Goal: Information Seeking & Learning: Compare options

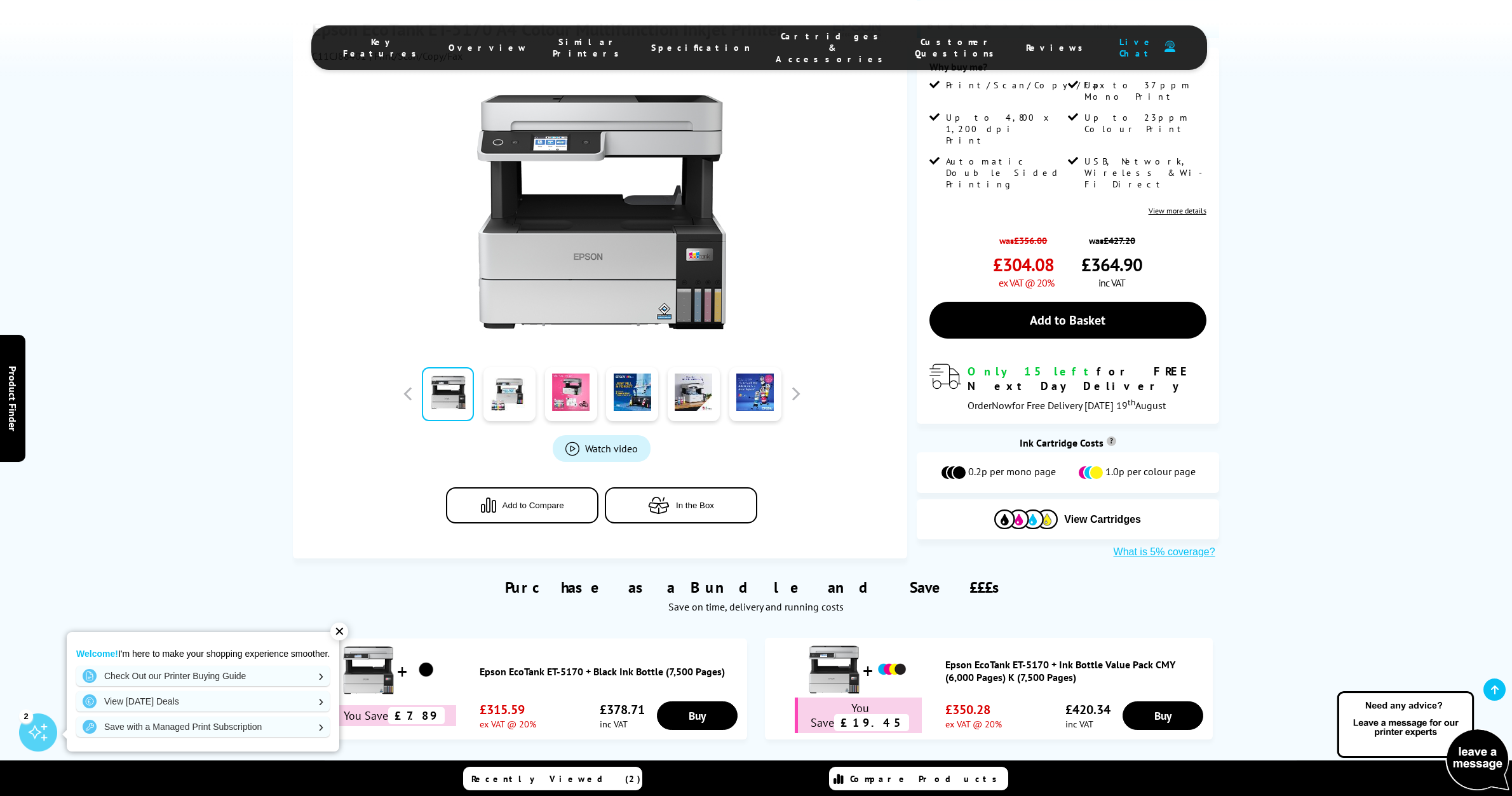
scroll to position [259, 0]
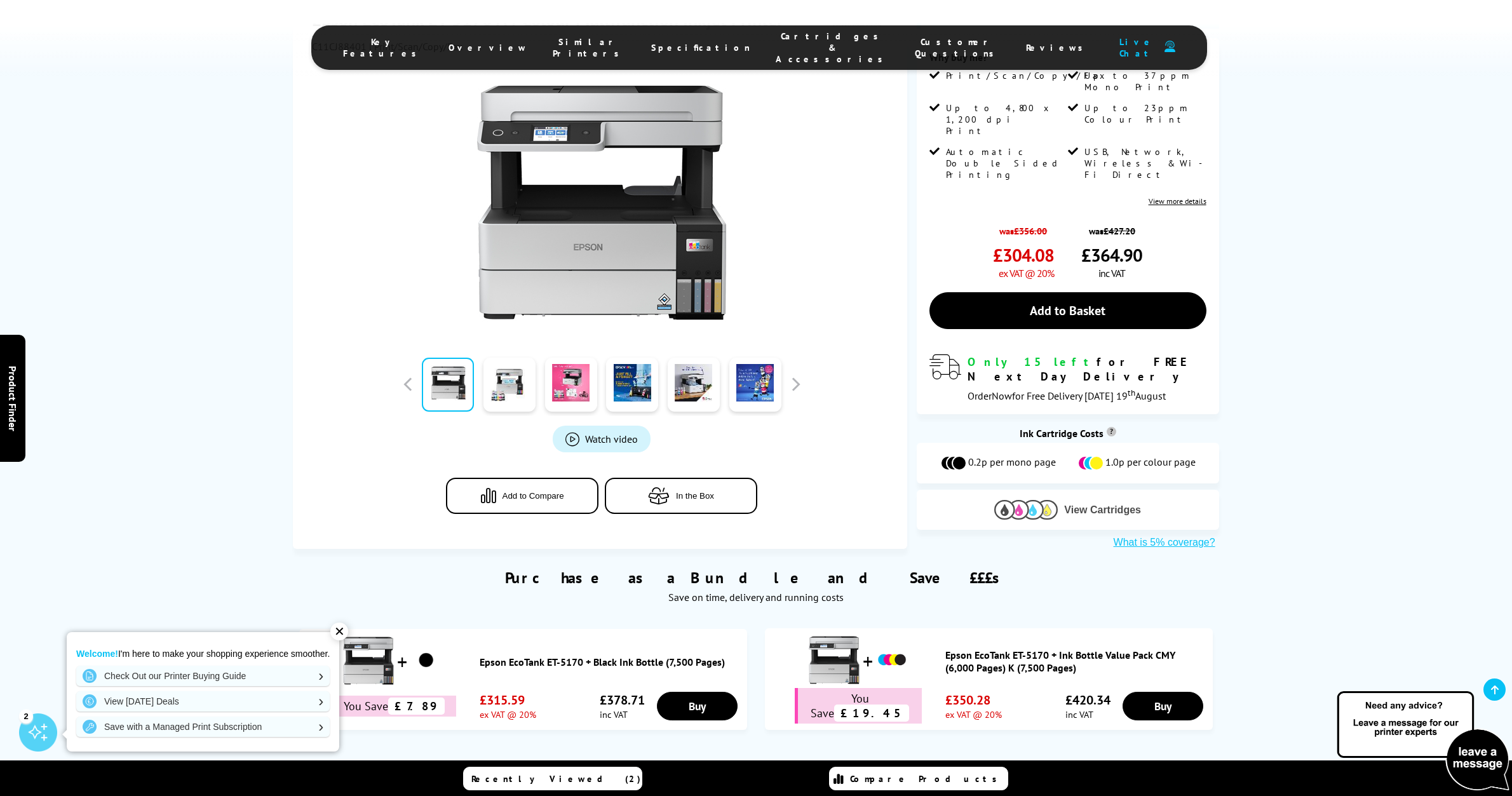
click at [1075, 504] on span "View Cartridges" at bounding box center [1102, 510] width 77 height 11
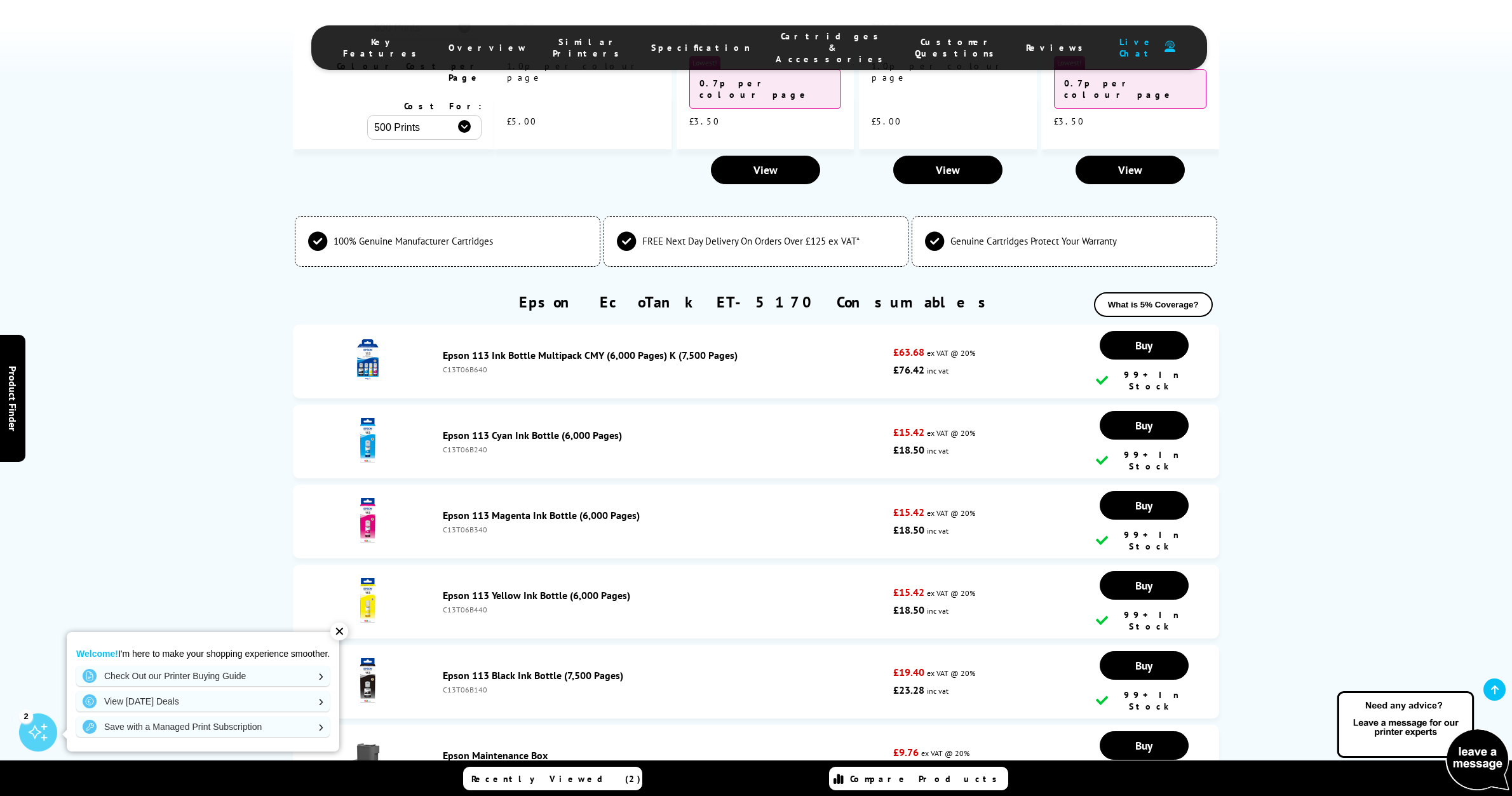
scroll to position [3522, 0]
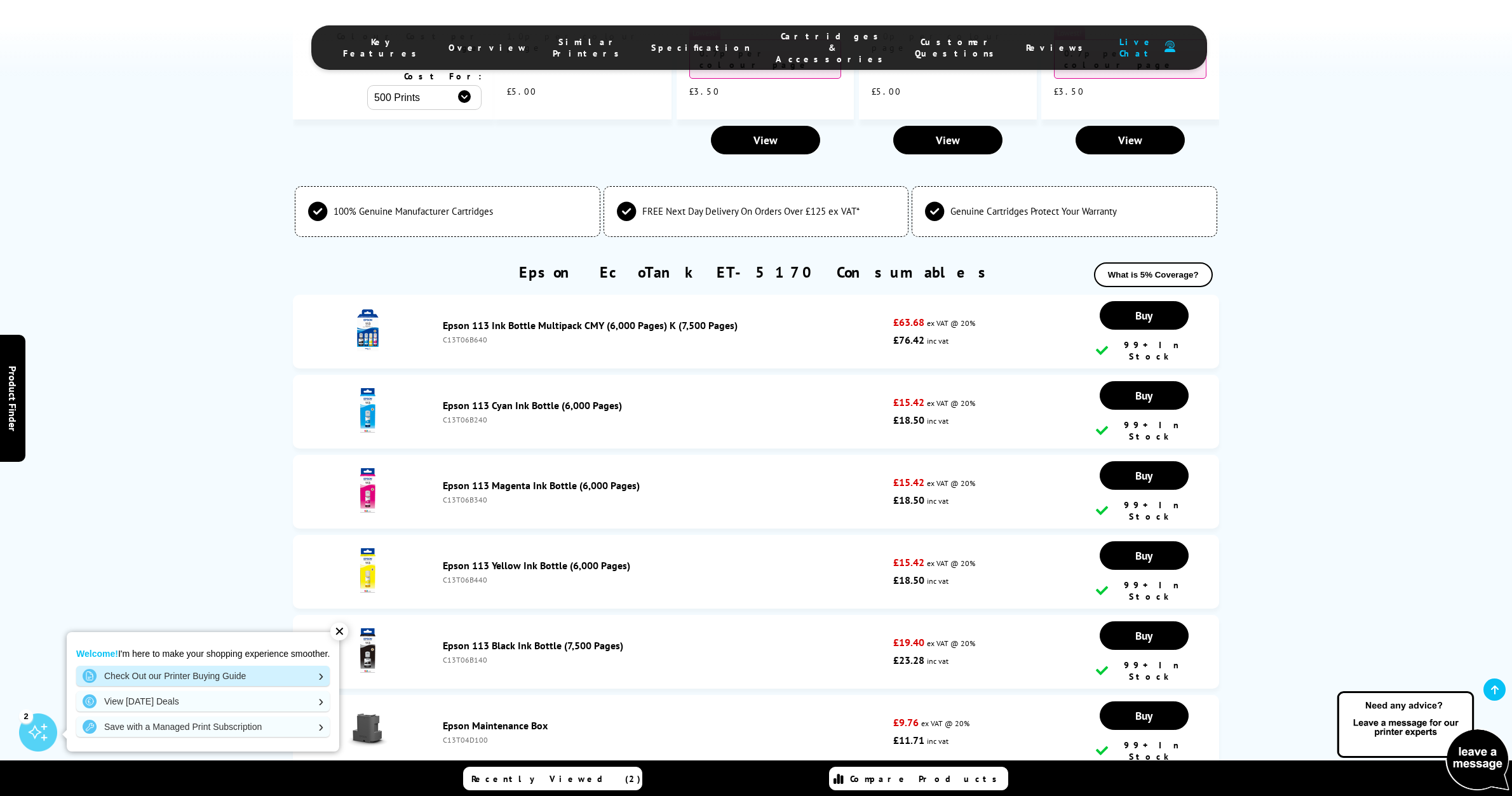
click at [203, 678] on link "Check Out our Printer Buying Guide" at bounding box center [202, 675] width 254 height 20
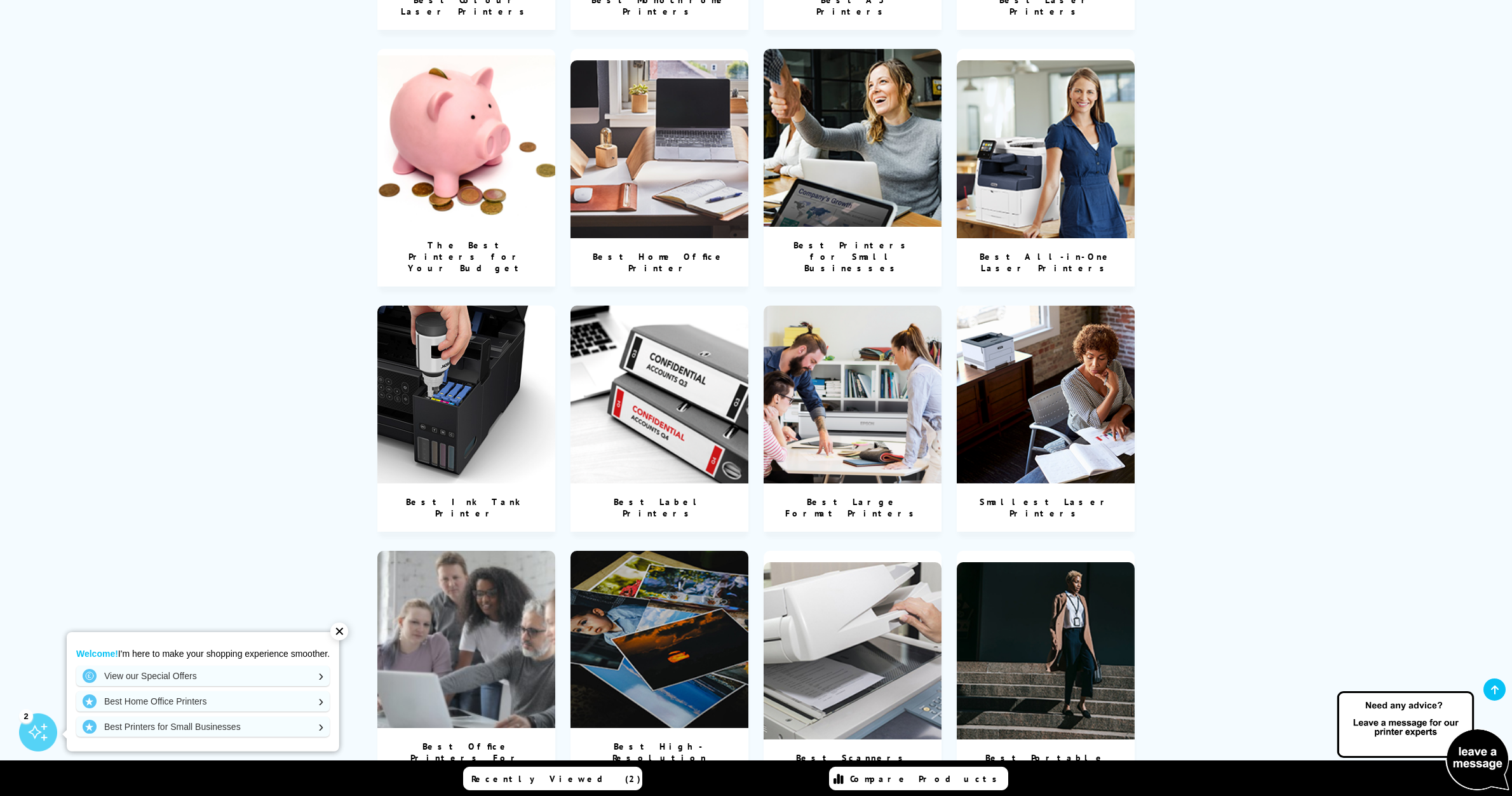
scroll to position [713, 0]
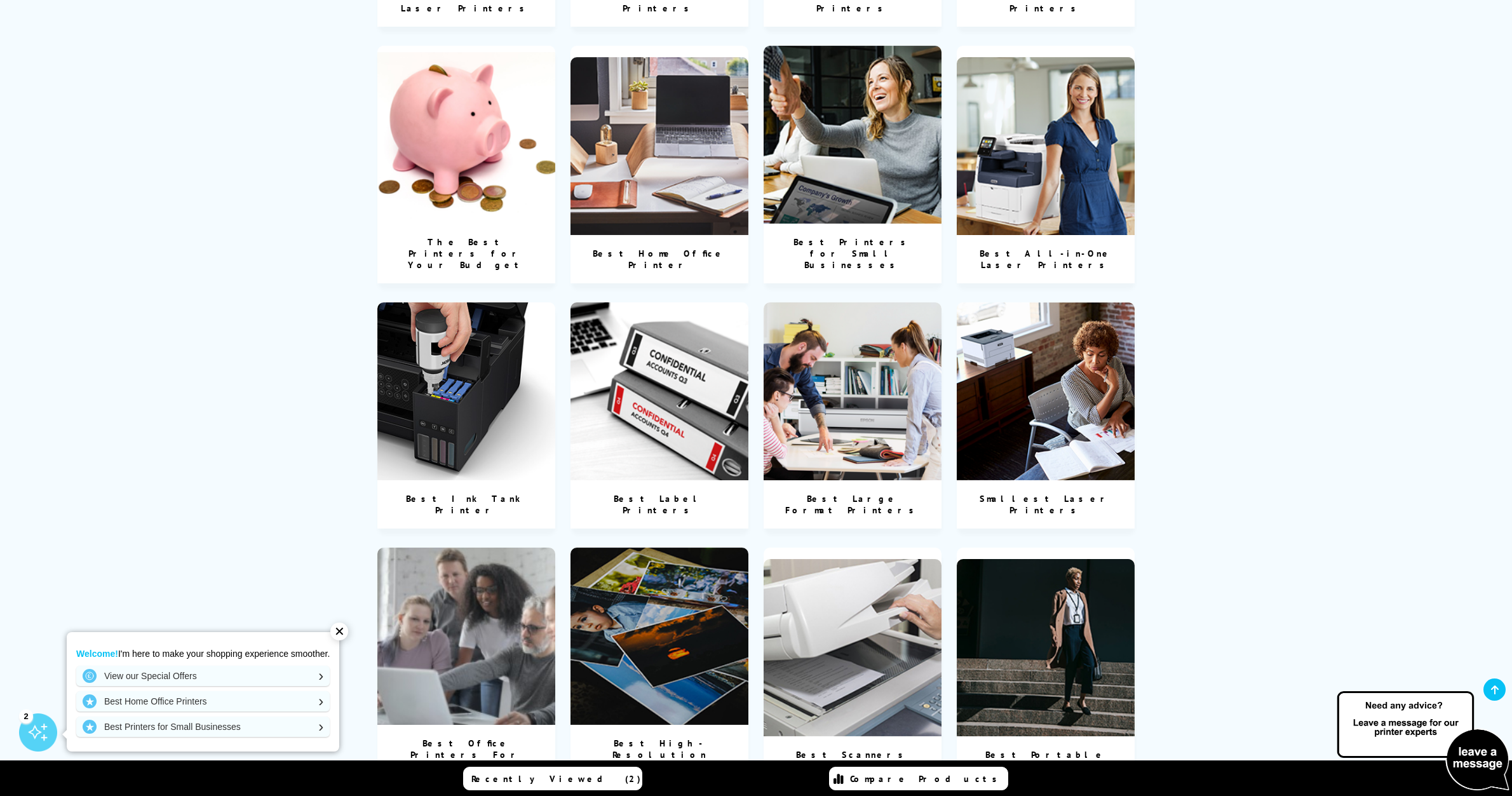
click at [464, 725] on div "Best Office Printers For Businesses" at bounding box center [466, 754] width 178 height 60
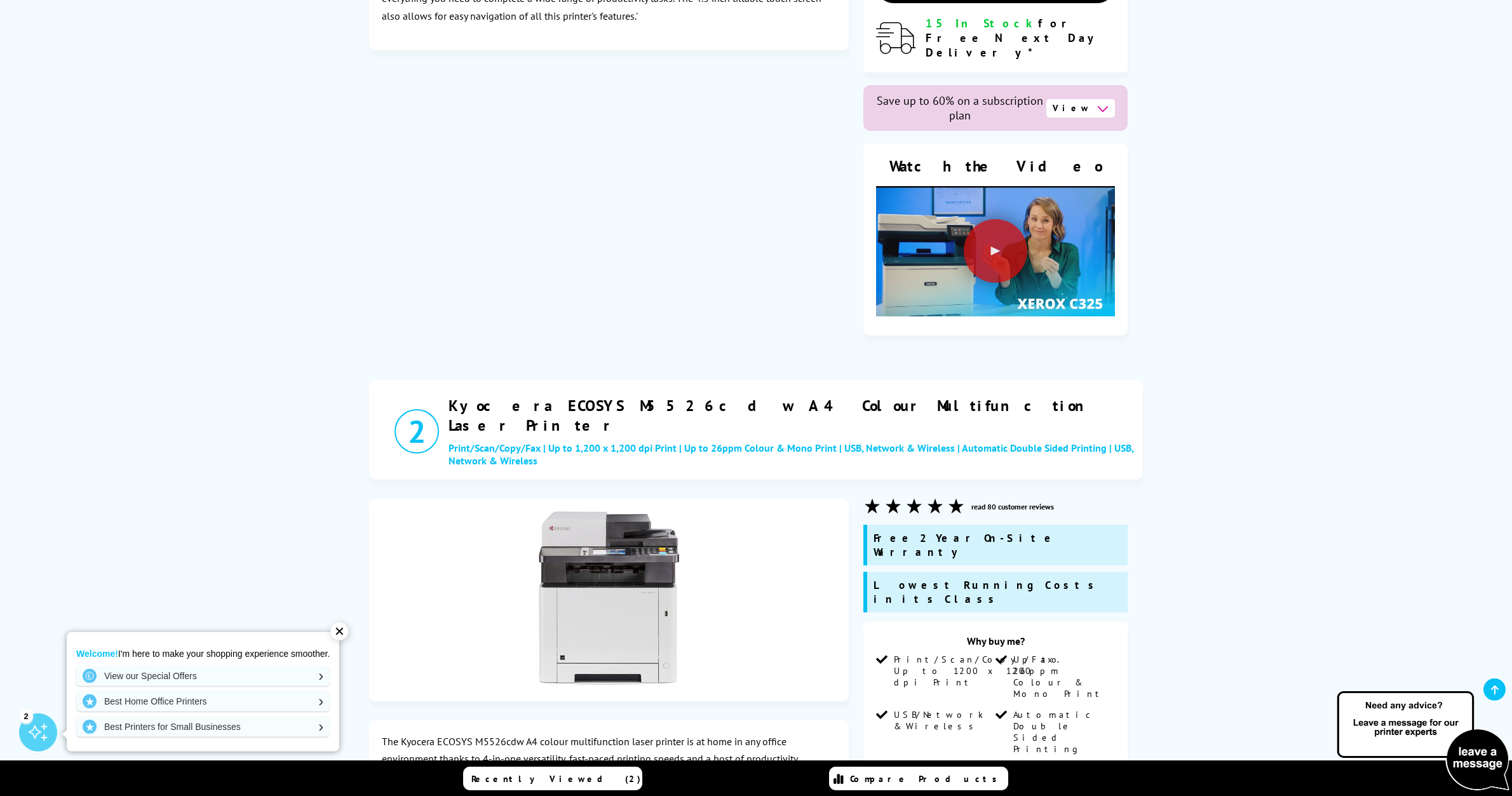
scroll to position [1296, 0]
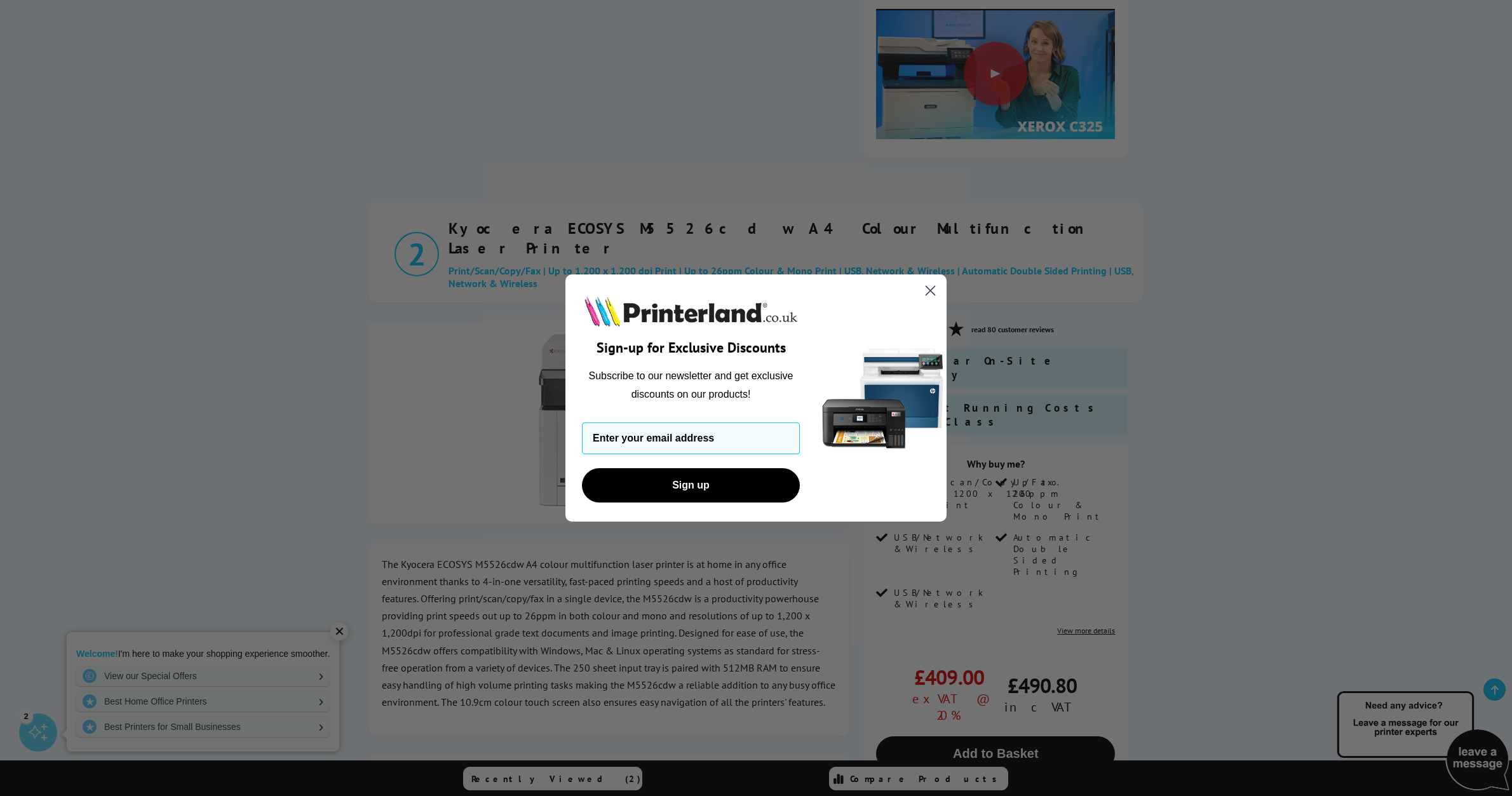
click at [929, 289] on icon "Close dialog" at bounding box center [931, 291] width 9 height 9
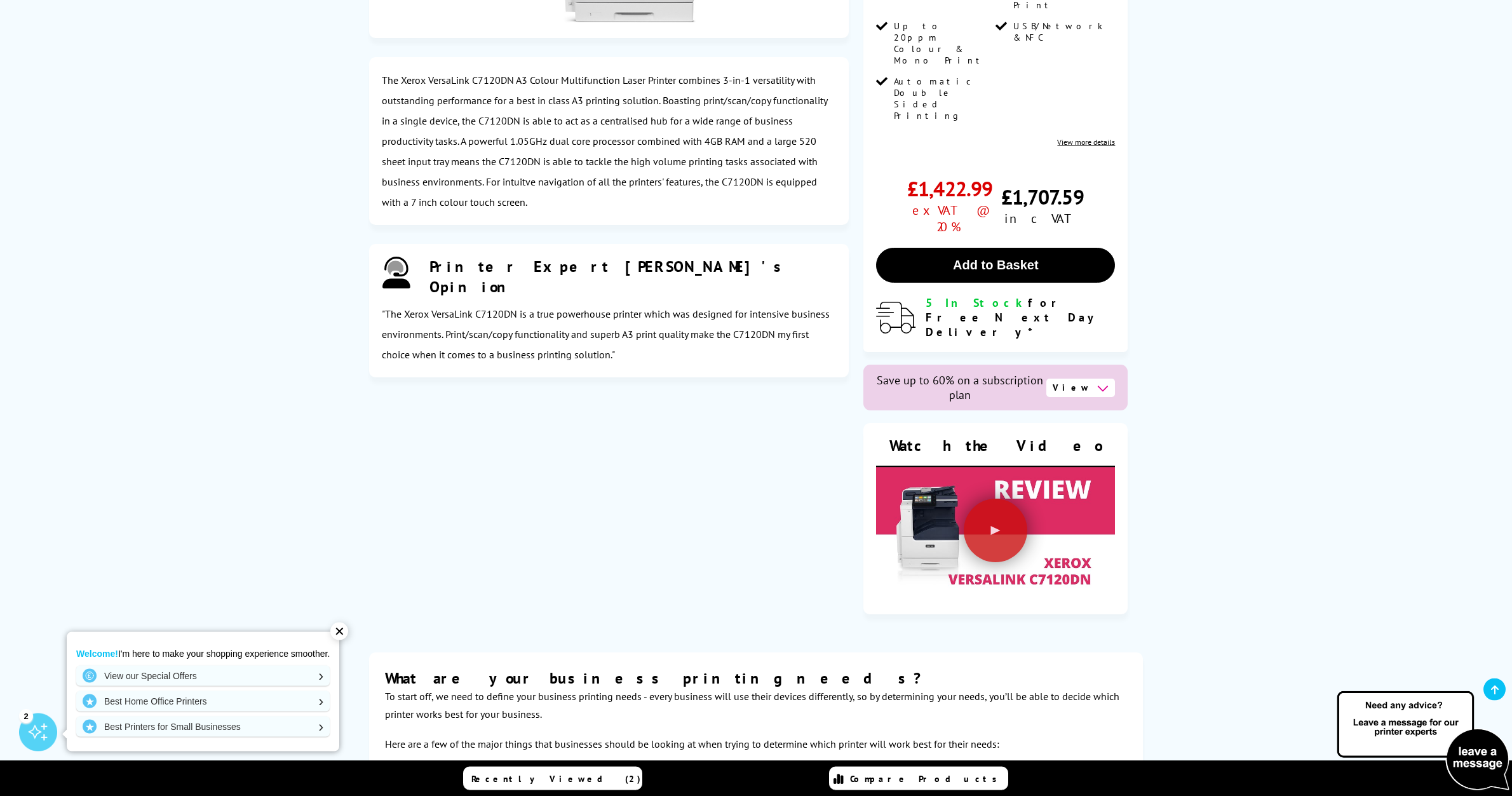
scroll to position [4536, 0]
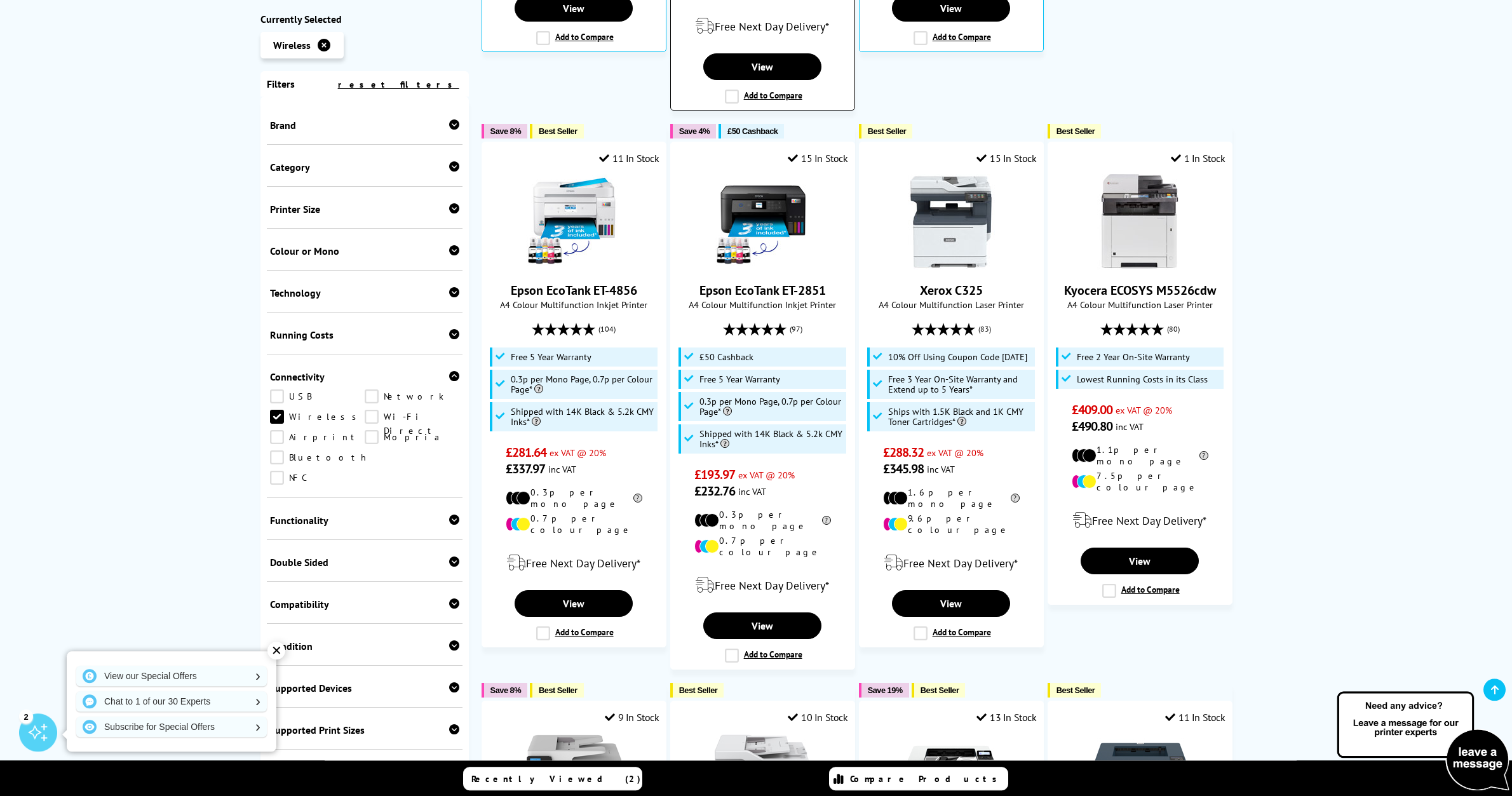
scroll to position [842, 0]
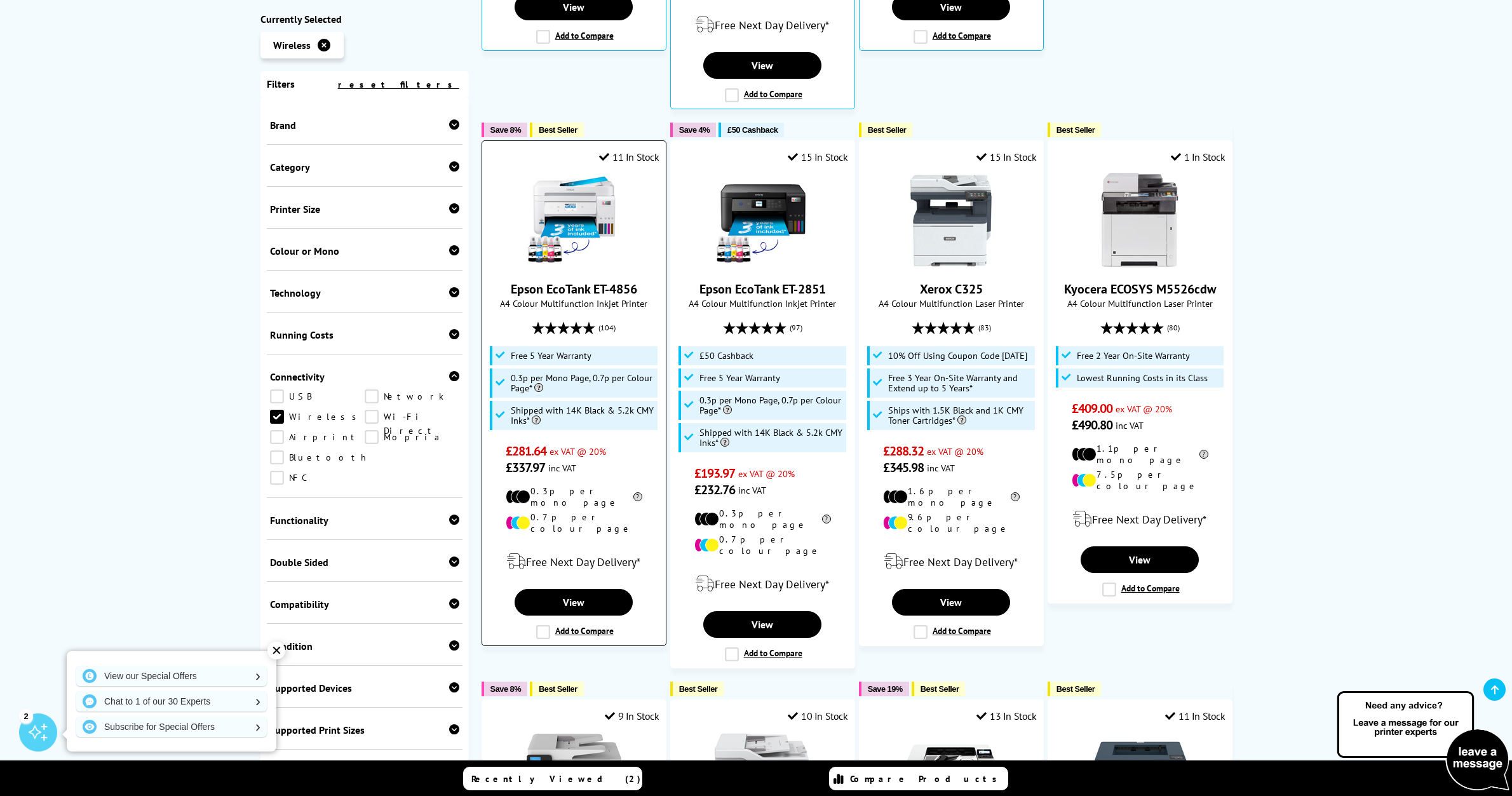
click at [544, 625] on label "Add to Compare" at bounding box center [575, 632] width 77 height 14
click at [0, 0] on input "Add to Compare" at bounding box center [0, 0] width 0 height 0
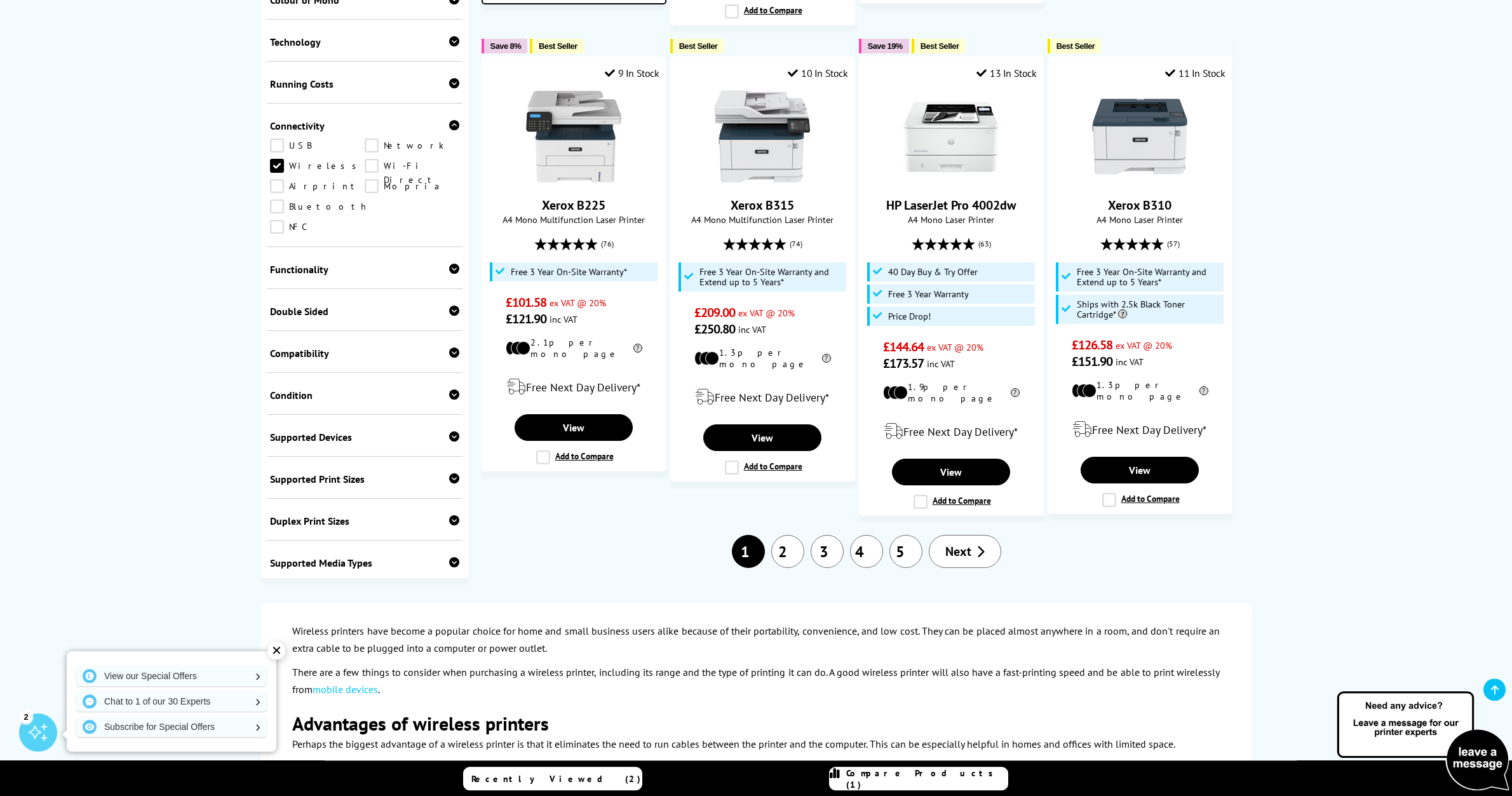
scroll to position [1490, 0]
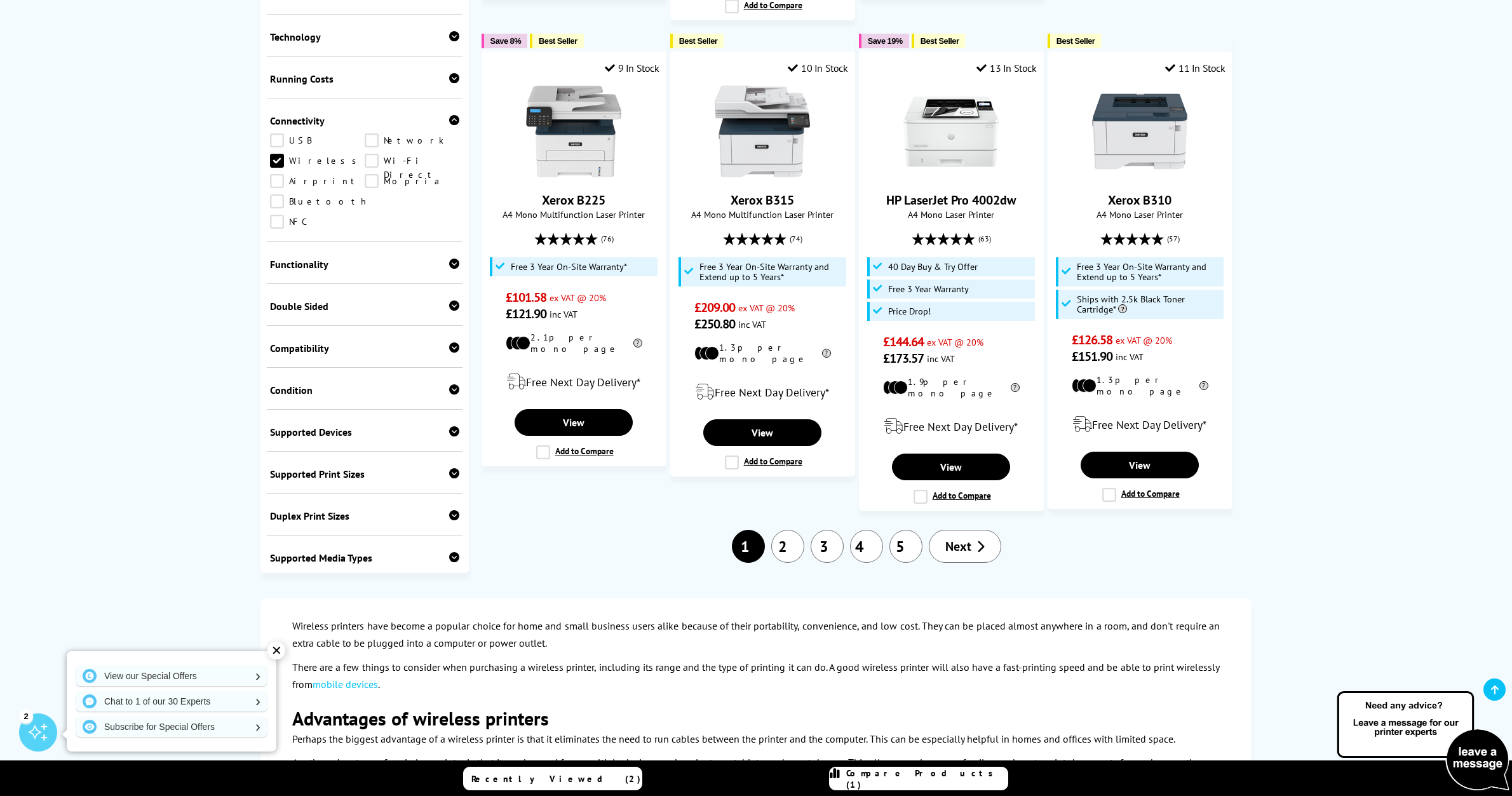
click at [790, 530] on link "2" at bounding box center [788, 546] width 33 height 33
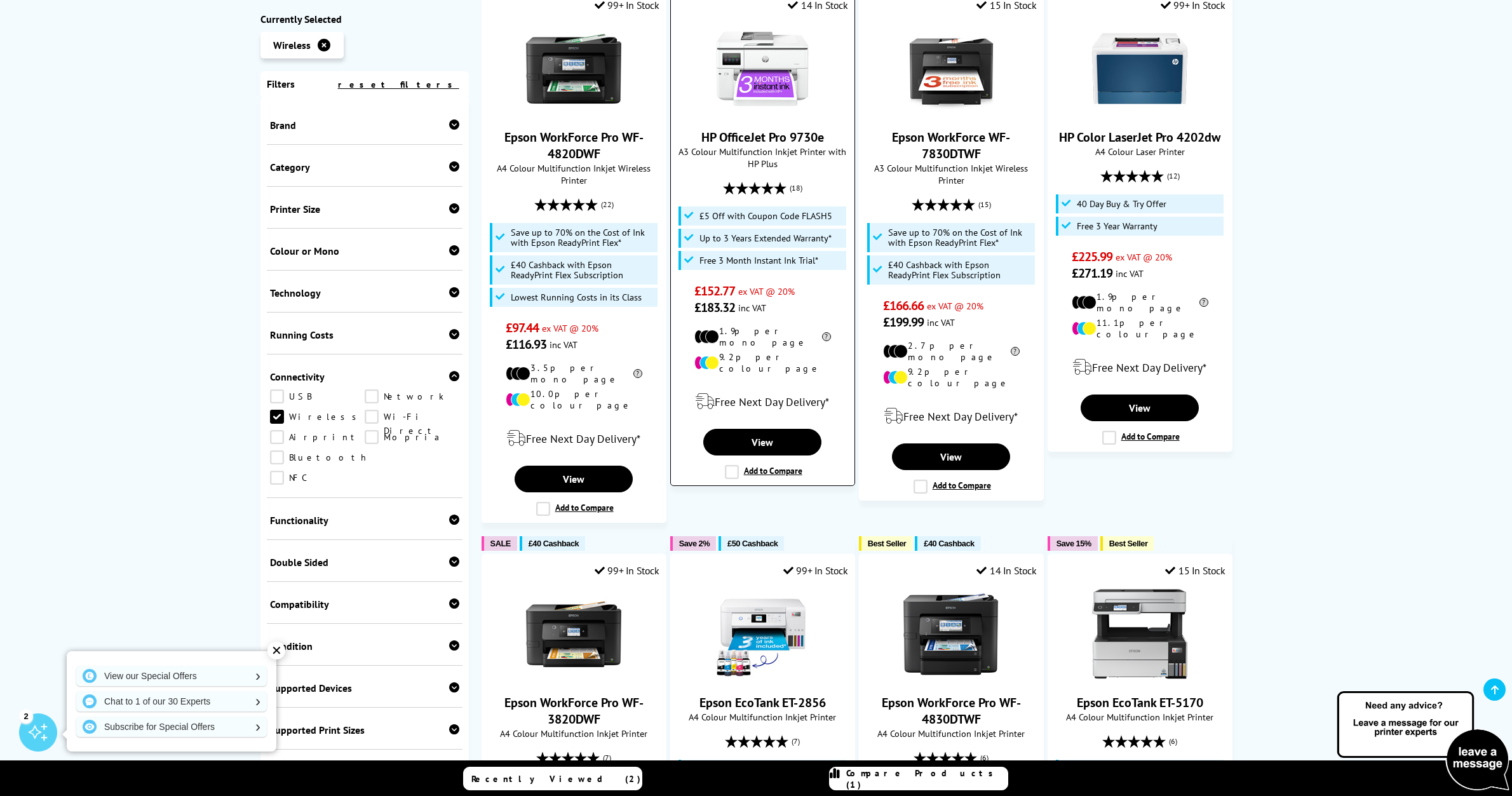
scroll to position [1231, 0]
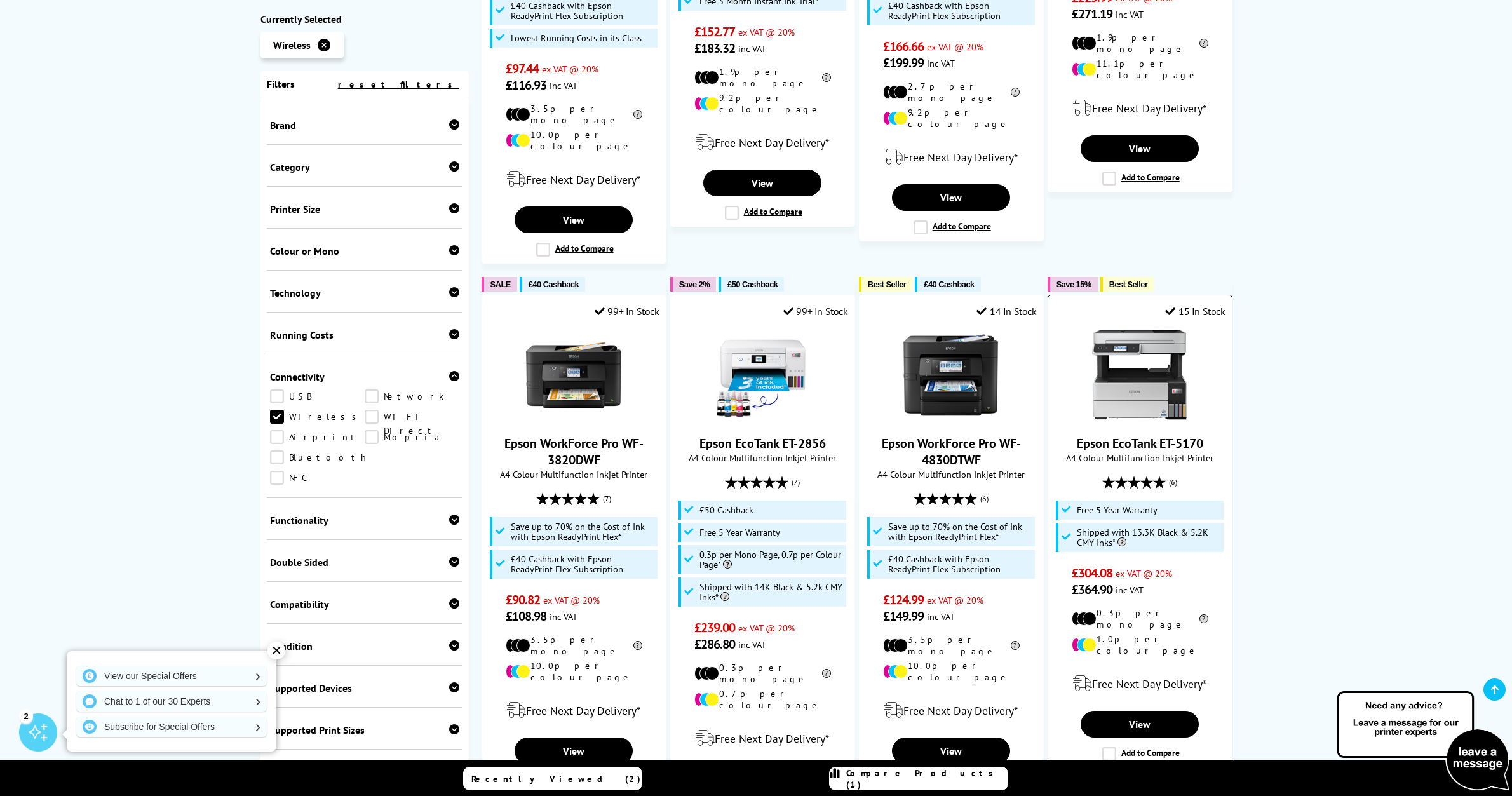
click at [1109, 747] on label "Add to Compare" at bounding box center [1141, 754] width 77 height 14
click at [0, 0] on input "Add to Compare" at bounding box center [0, 0] width 0 height 0
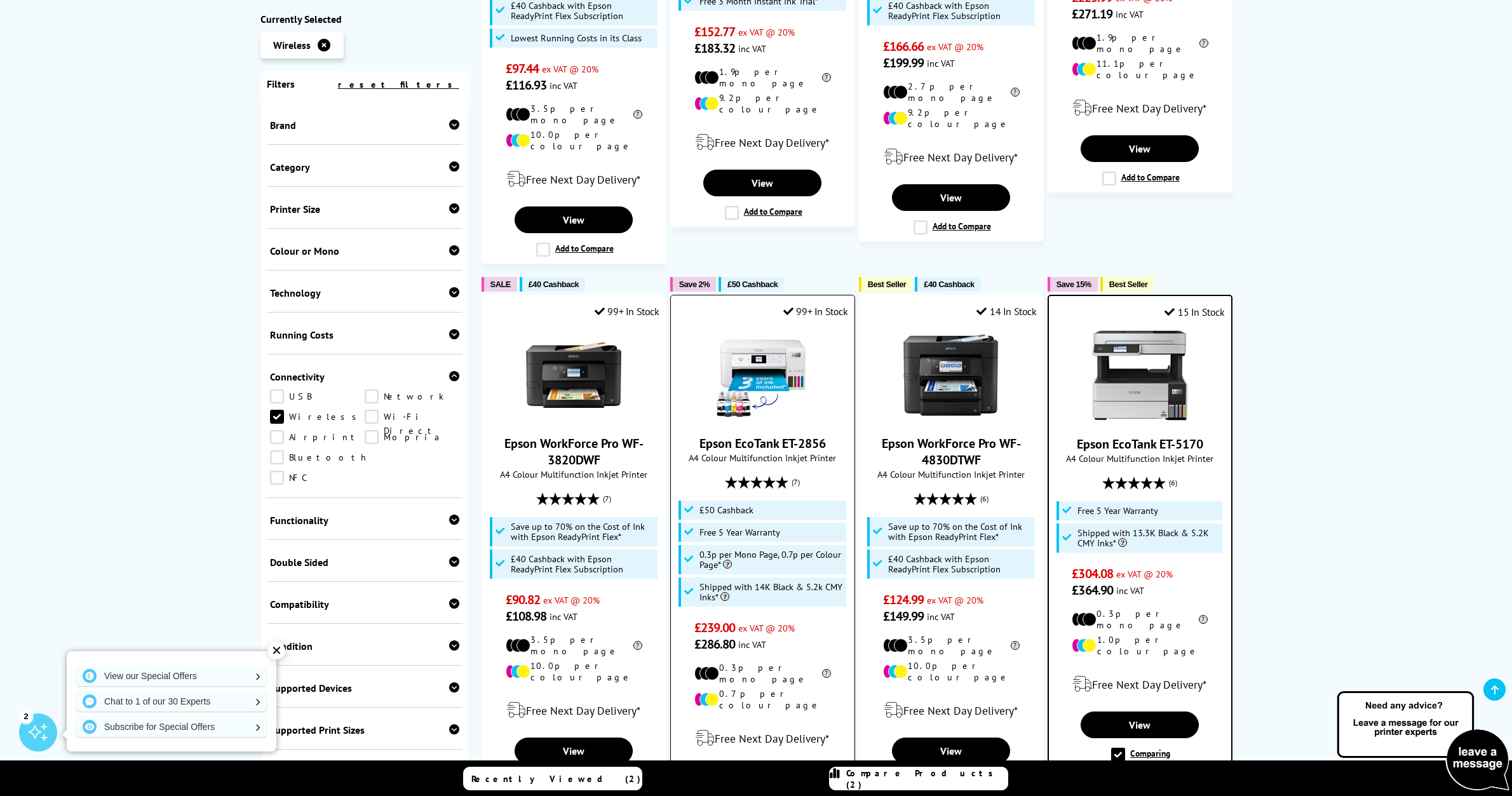
click at [733, 795] on label "Add to Compare" at bounding box center [763, 809] width 77 height 14
click at [0, 0] on input "Add to Compare" at bounding box center [0, 0] width 0 height 0
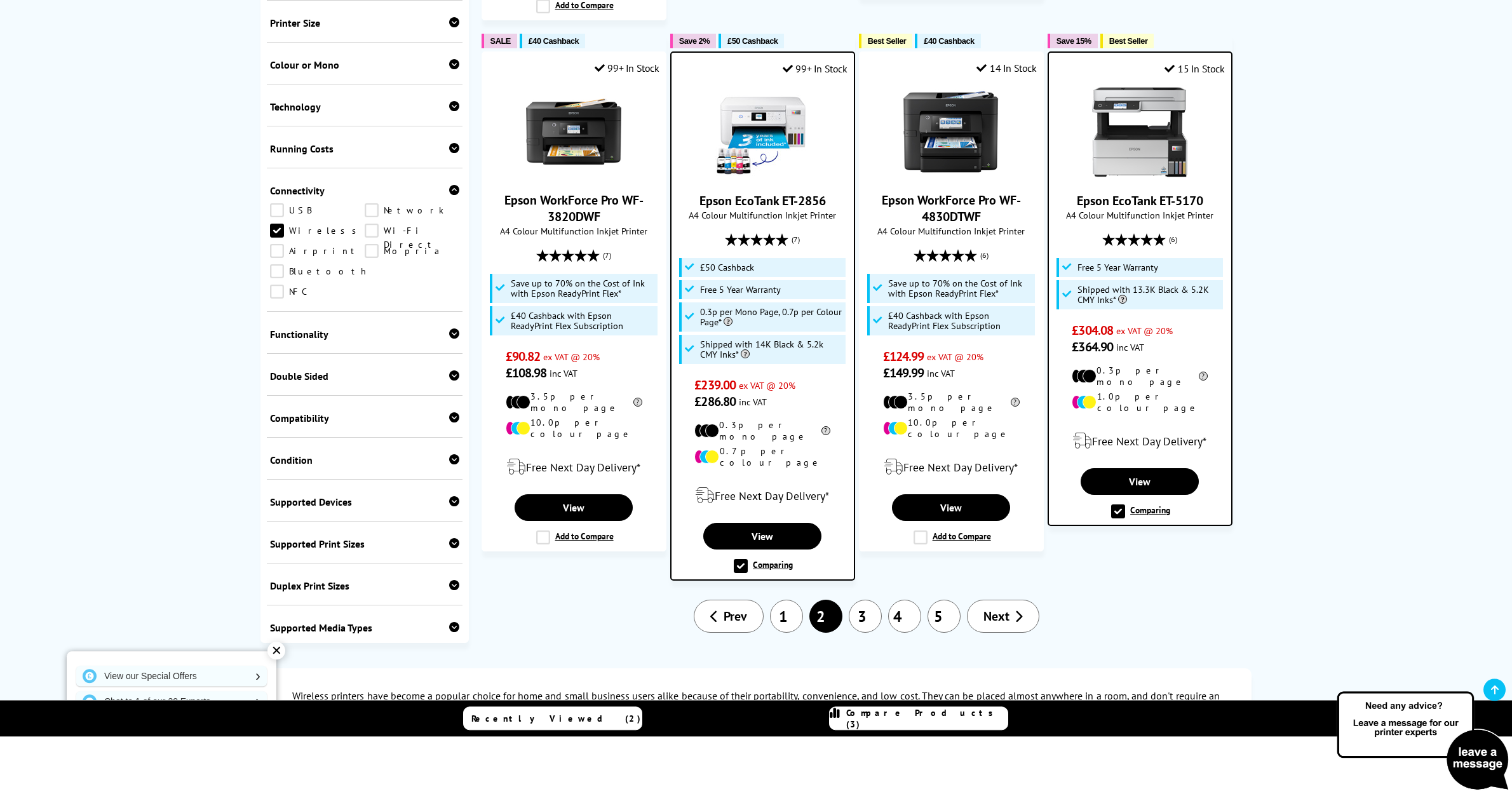
scroll to position [1490, 0]
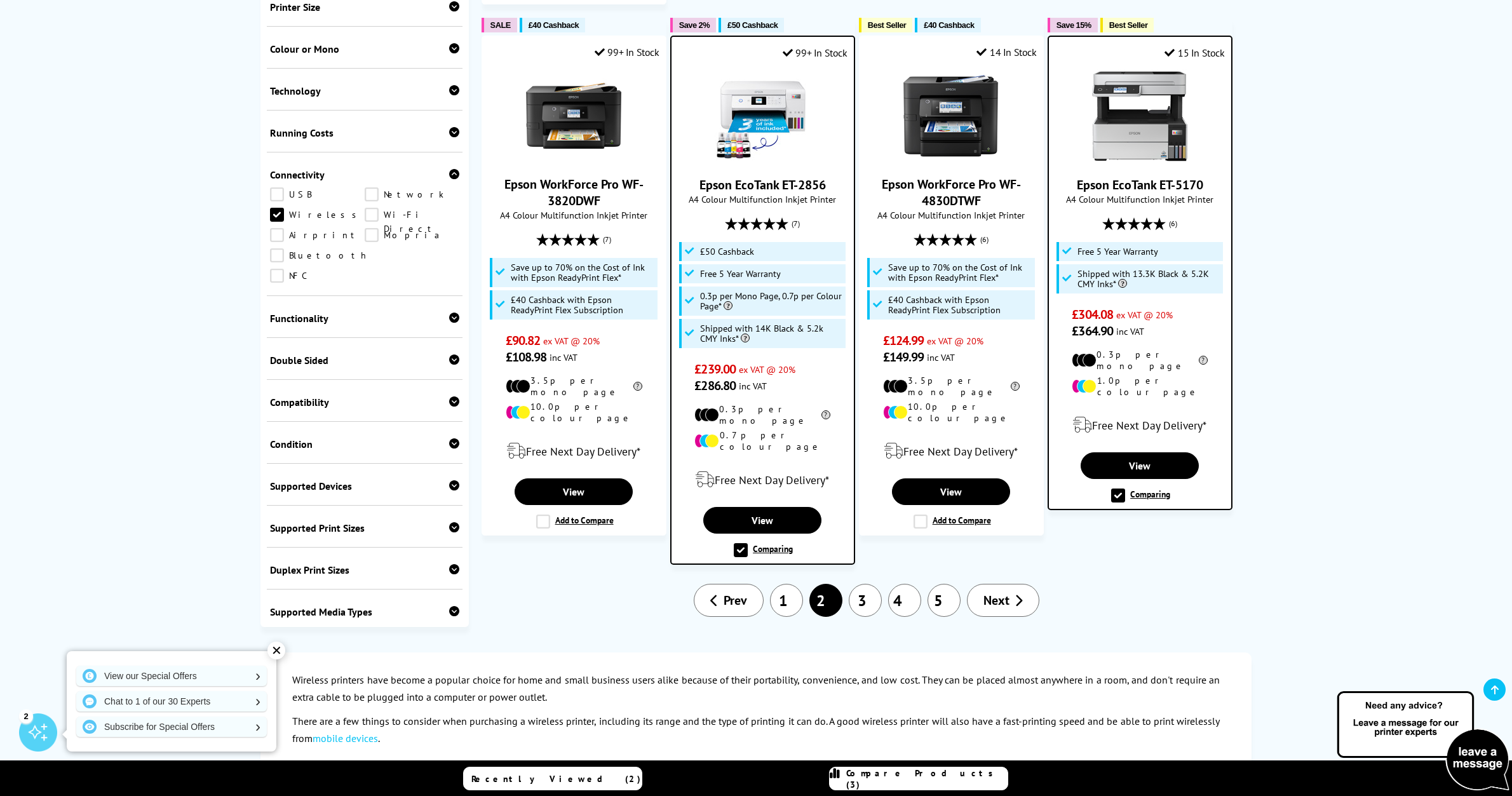
click at [866, 584] on link "3" at bounding box center [865, 600] width 33 height 33
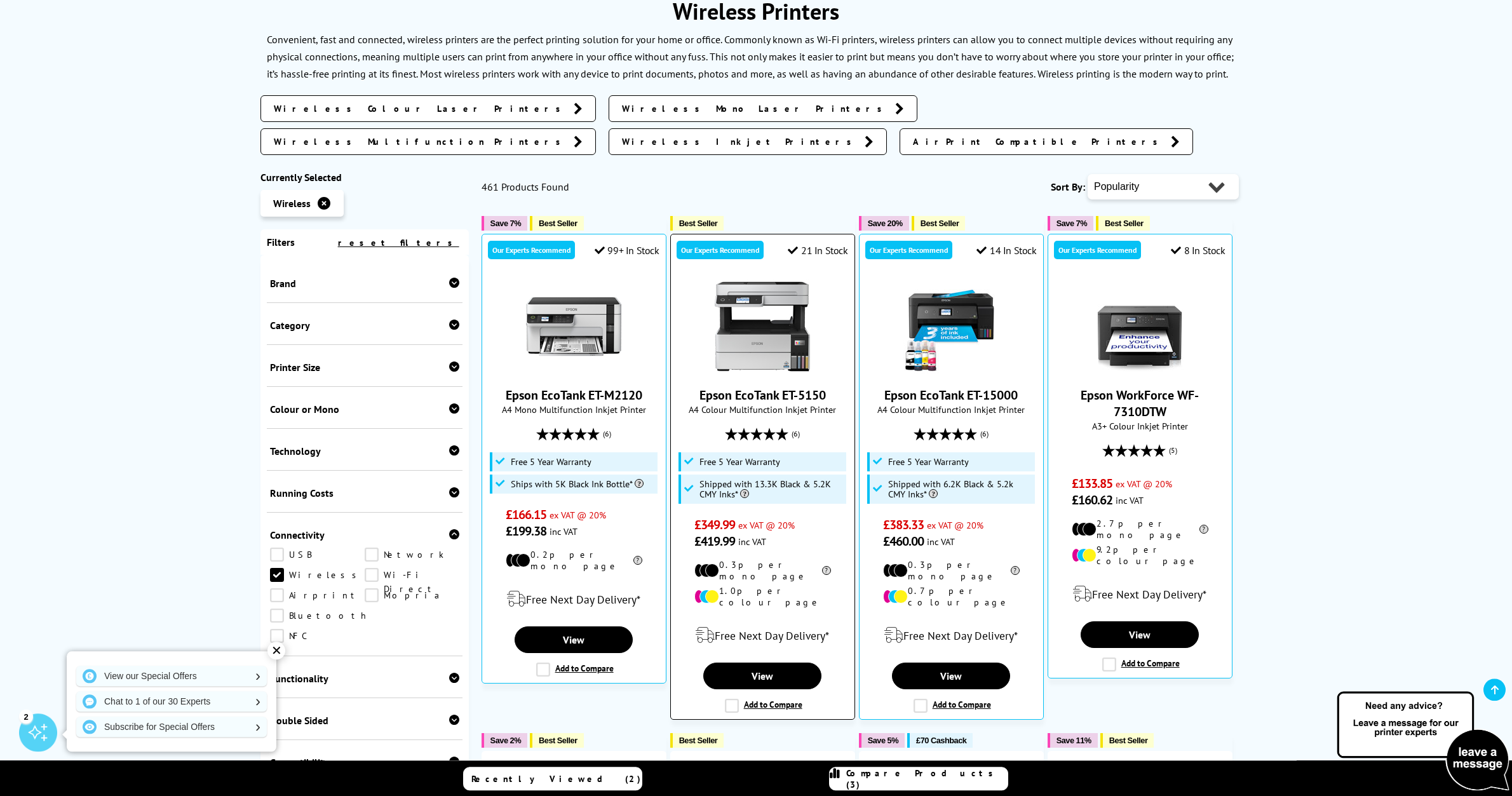
scroll to position [194, 0]
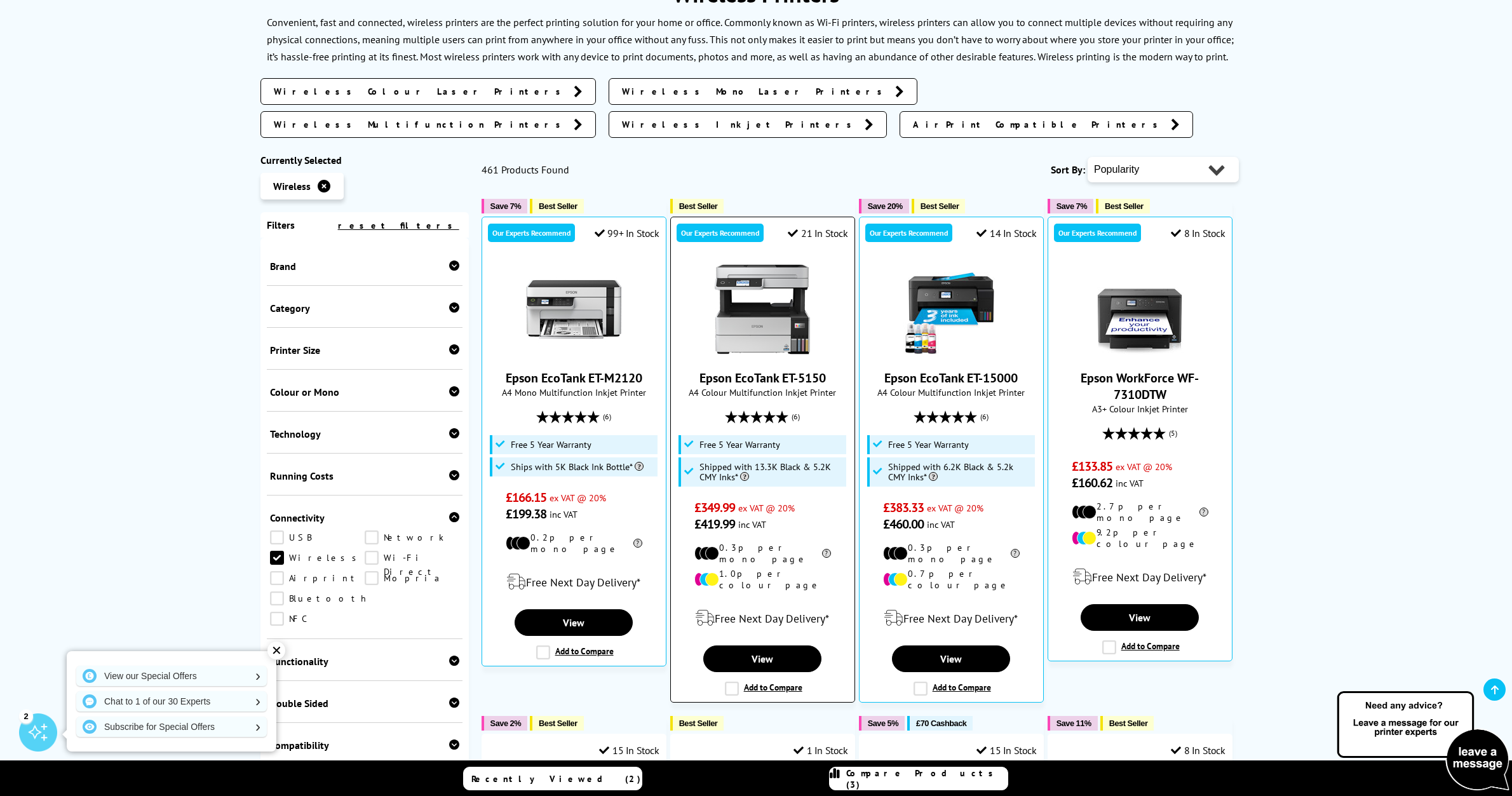
click at [732, 681] on label "Add to Compare" at bounding box center [763, 688] width 77 height 14
click at [0, 0] on input "Add to Compare" at bounding box center [0, 0] width 0 height 0
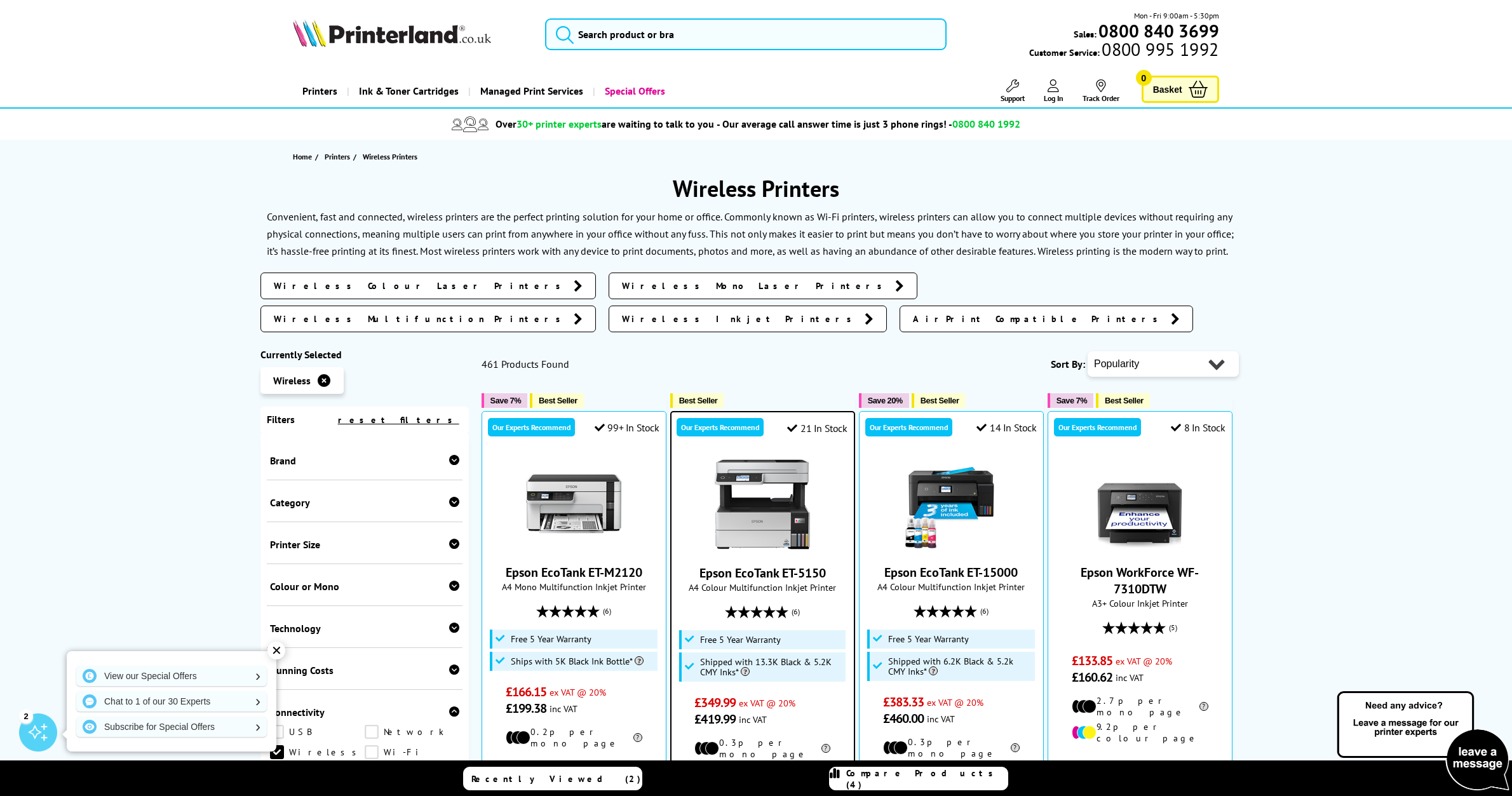
scroll to position [259, 0]
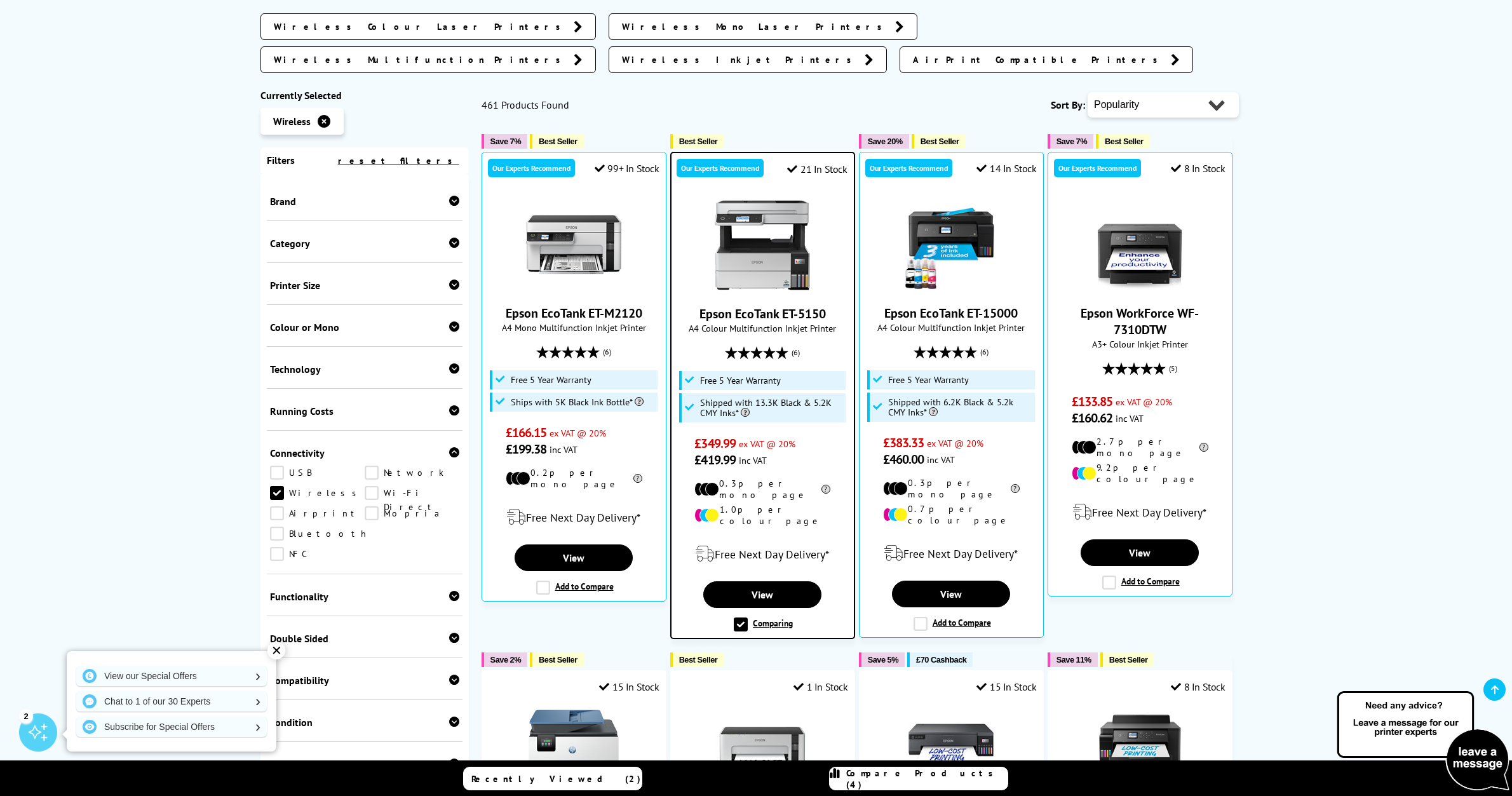
click at [763, 617] on label "Comparing" at bounding box center [763, 624] width 59 height 14
click at [0, 0] on input "Comparing" at bounding box center [0, 0] width 0 height 0
click at [730, 617] on label "Add to Compare" at bounding box center [763, 623] width 77 height 14
click at [0, 0] on input "Add to Compare" at bounding box center [0, 0] width 0 height 0
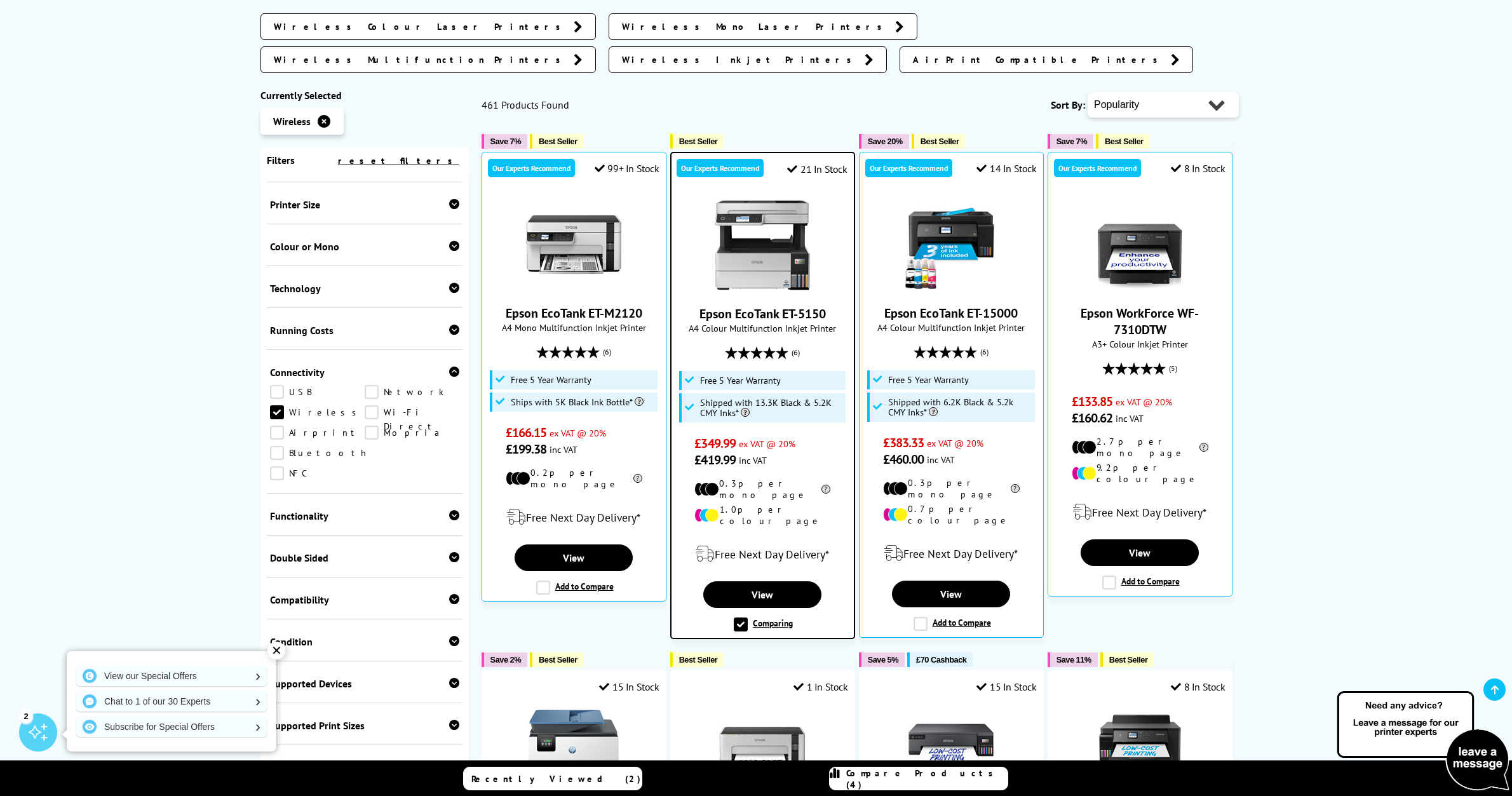
scroll to position [153, 0]
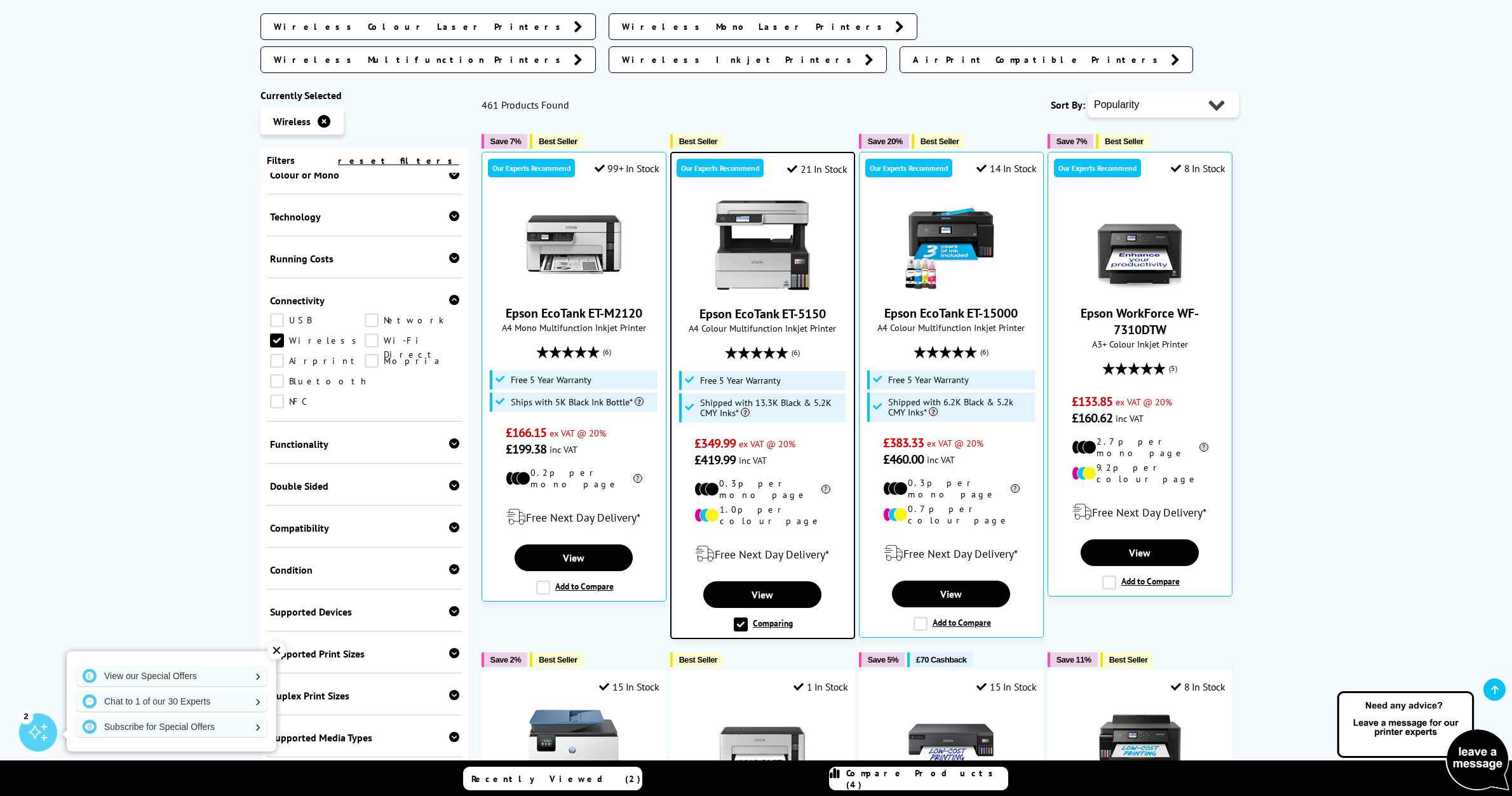
click at [278, 654] on div "✕" at bounding box center [277, 651] width 18 height 18
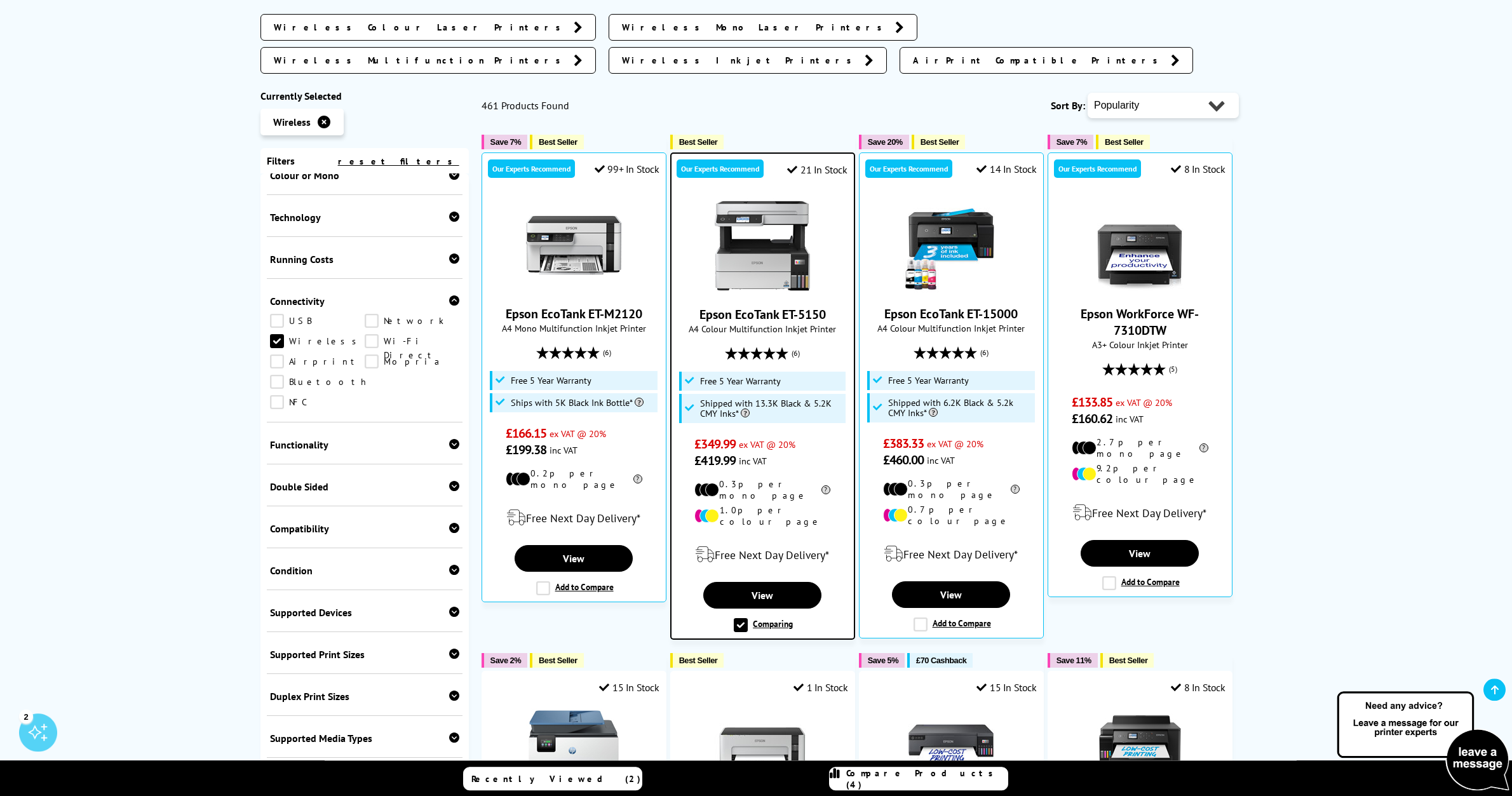
scroll to position [194, 0]
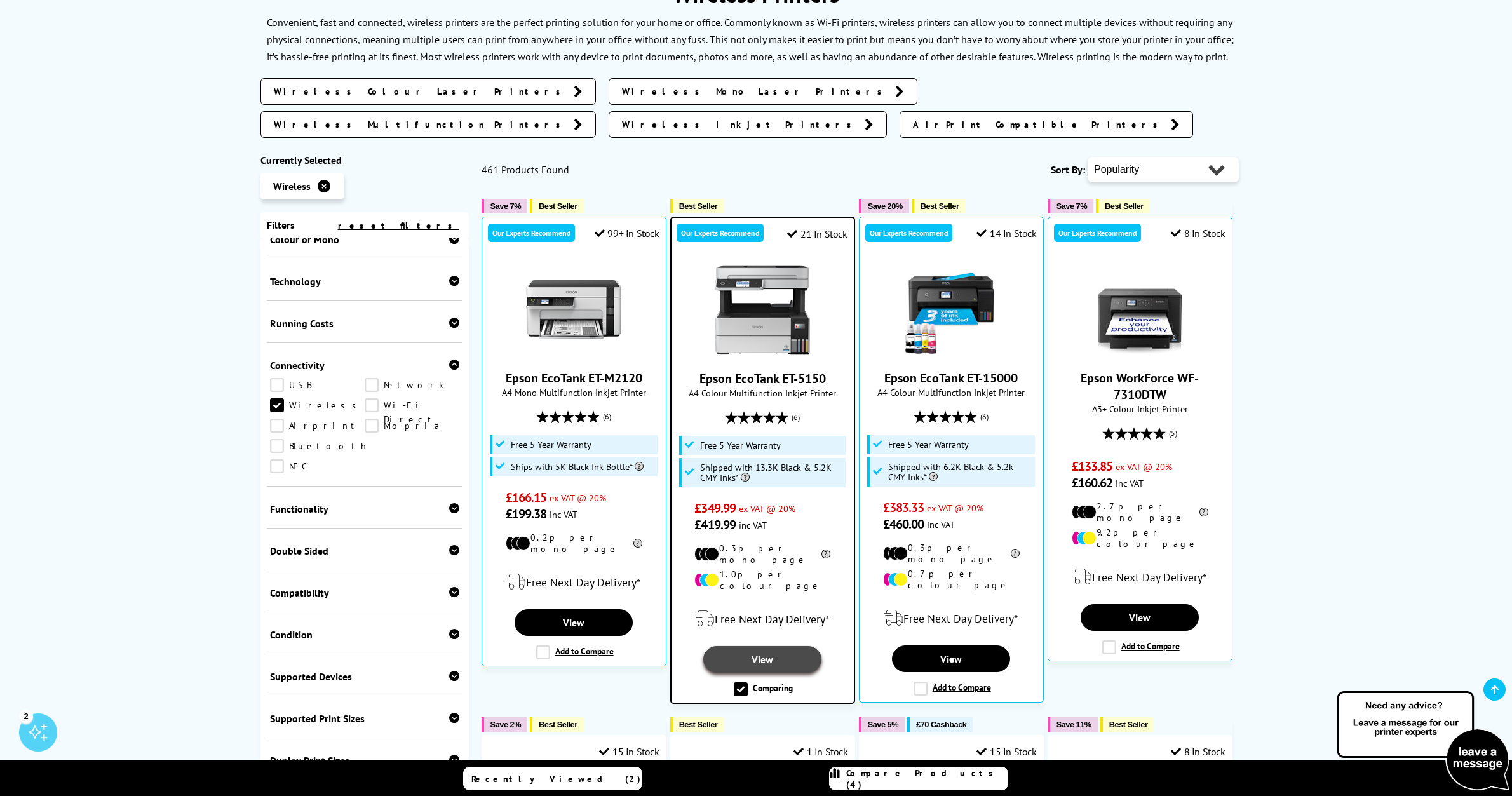
click at [769, 646] on link "View" at bounding box center [762, 659] width 118 height 27
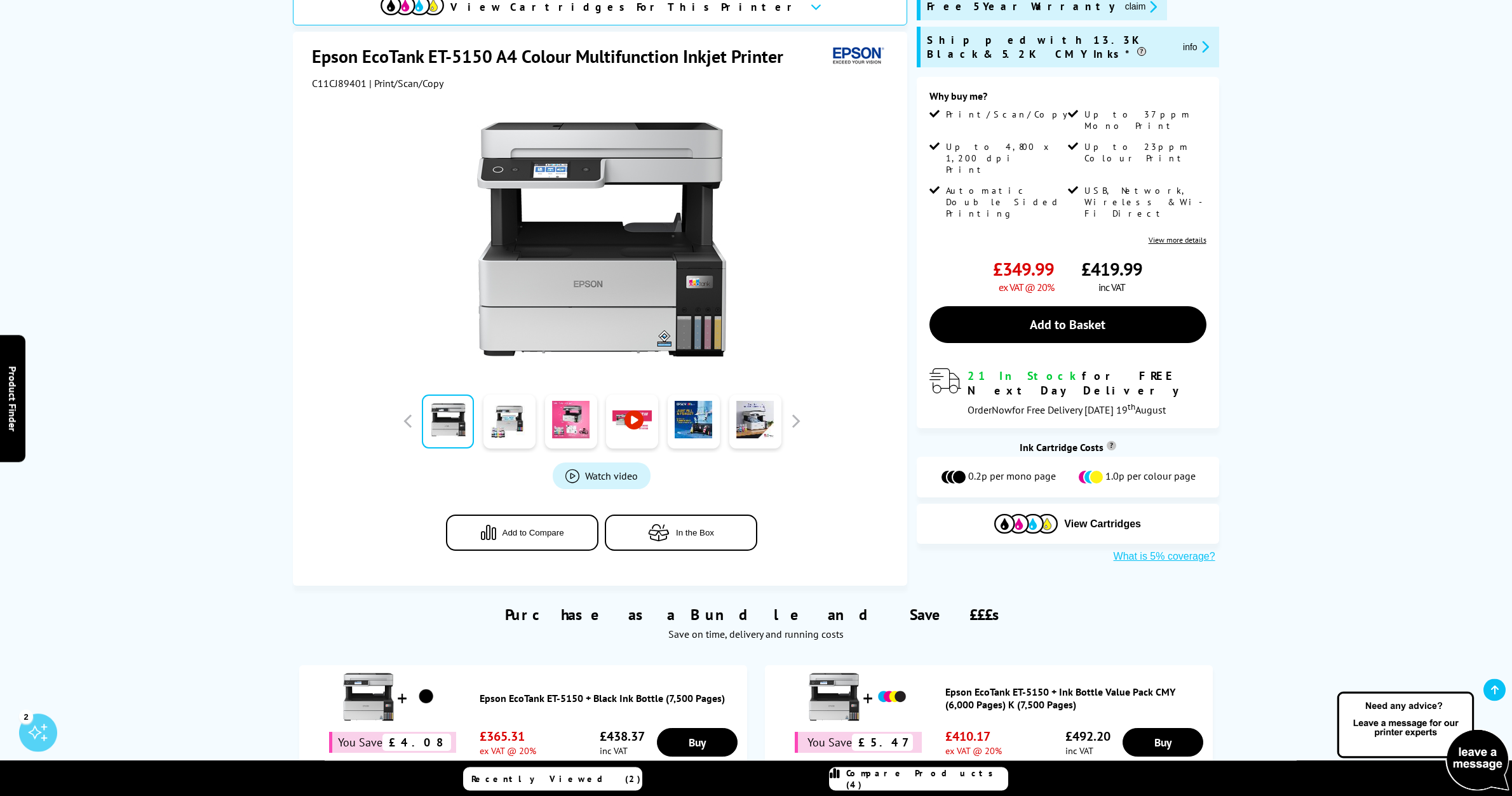
scroll to position [194, 0]
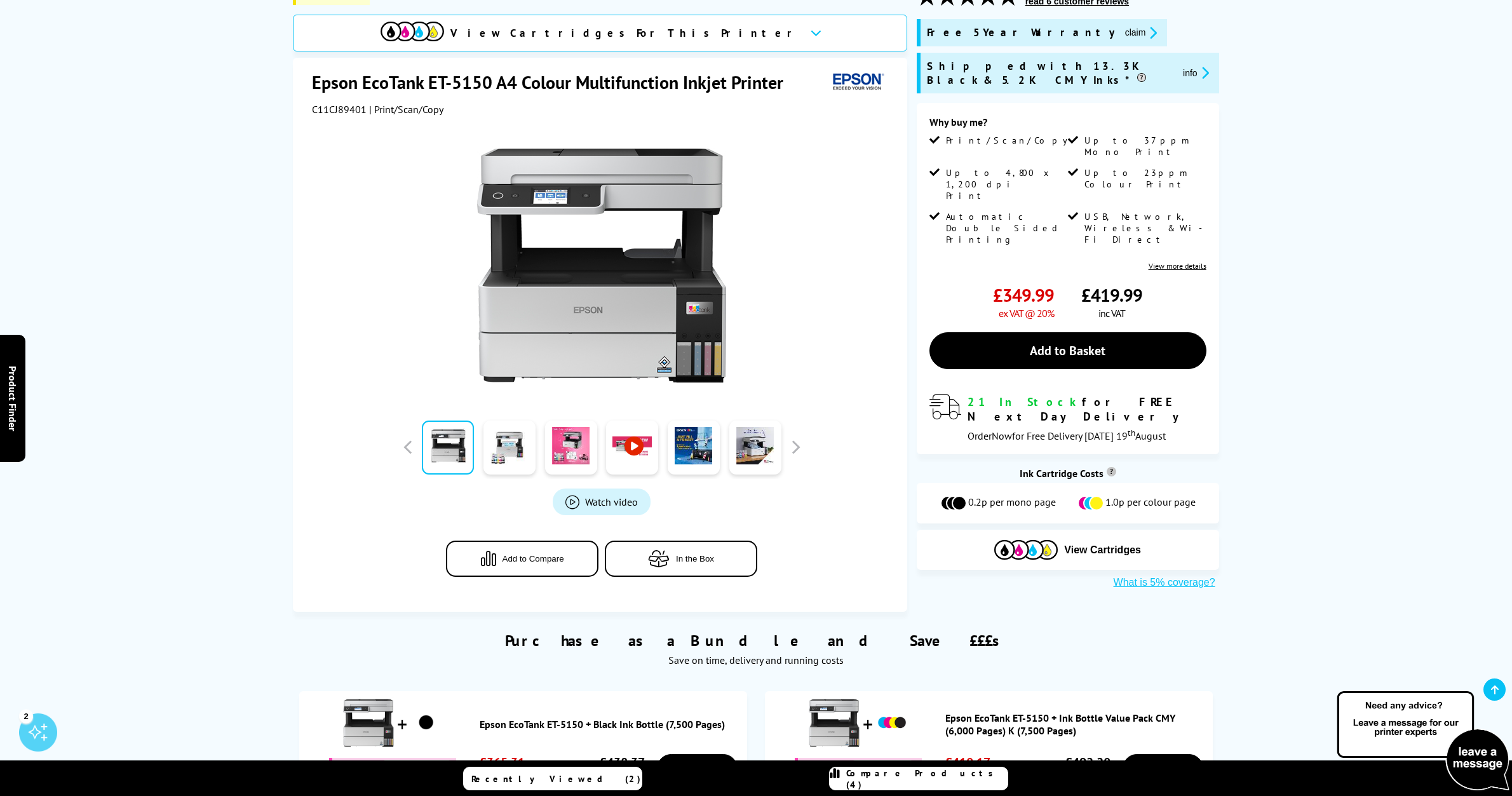
click at [573, 32] on span "View Cartridges For This Printer" at bounding box center [625, 33] width 350 height 14
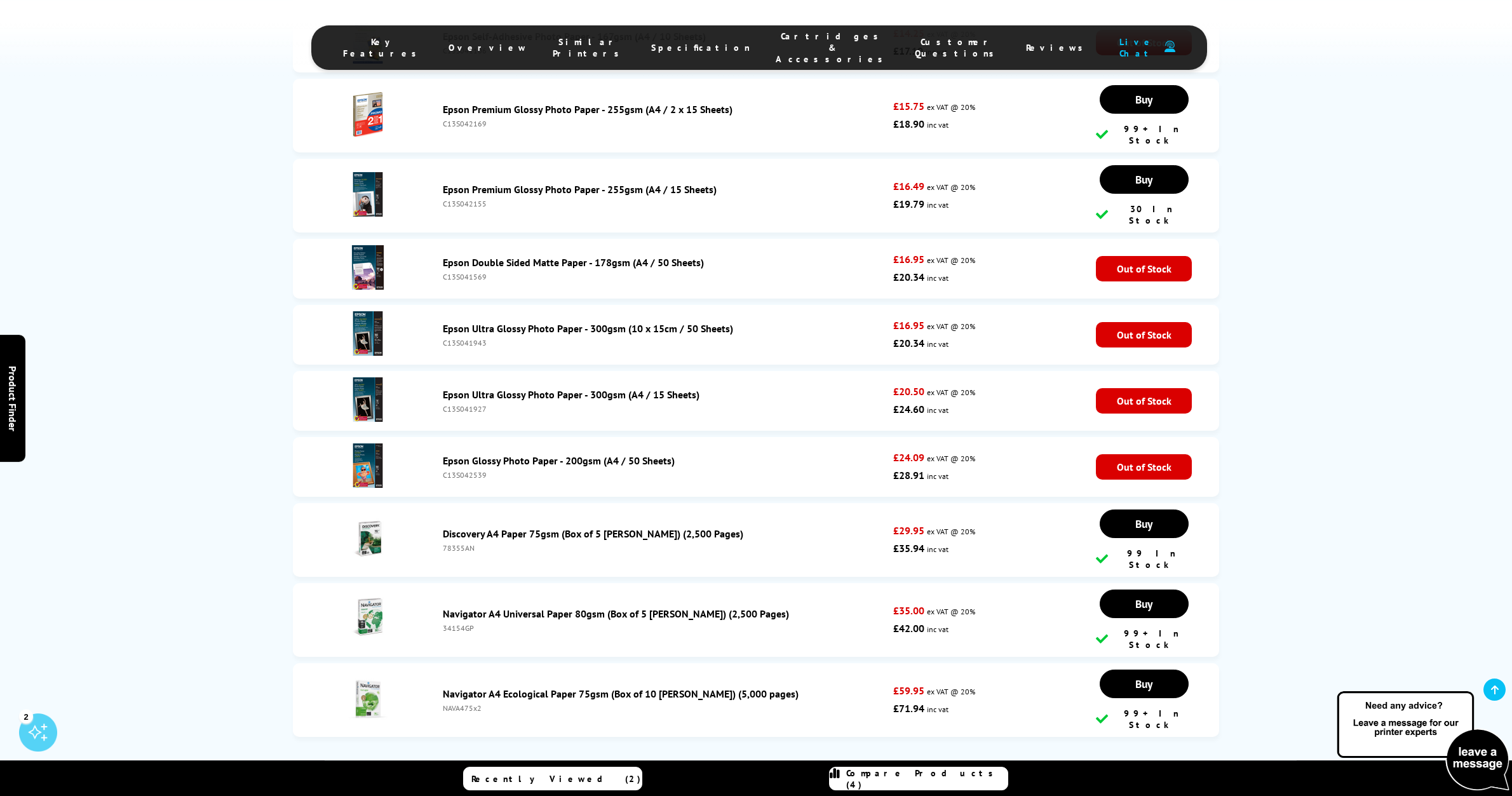
scroll to position [5111, 0]
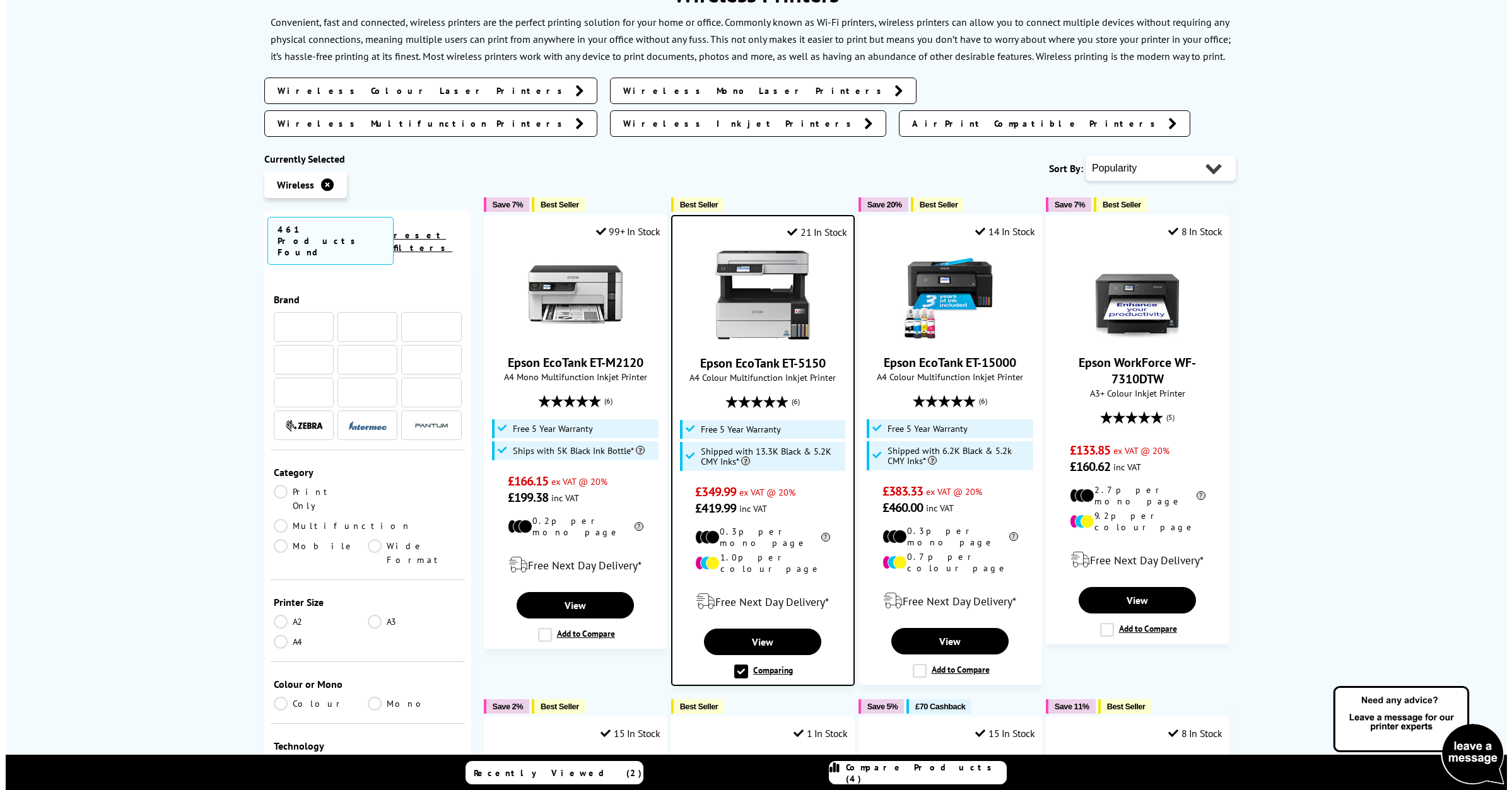
scroll to position [151, 0]
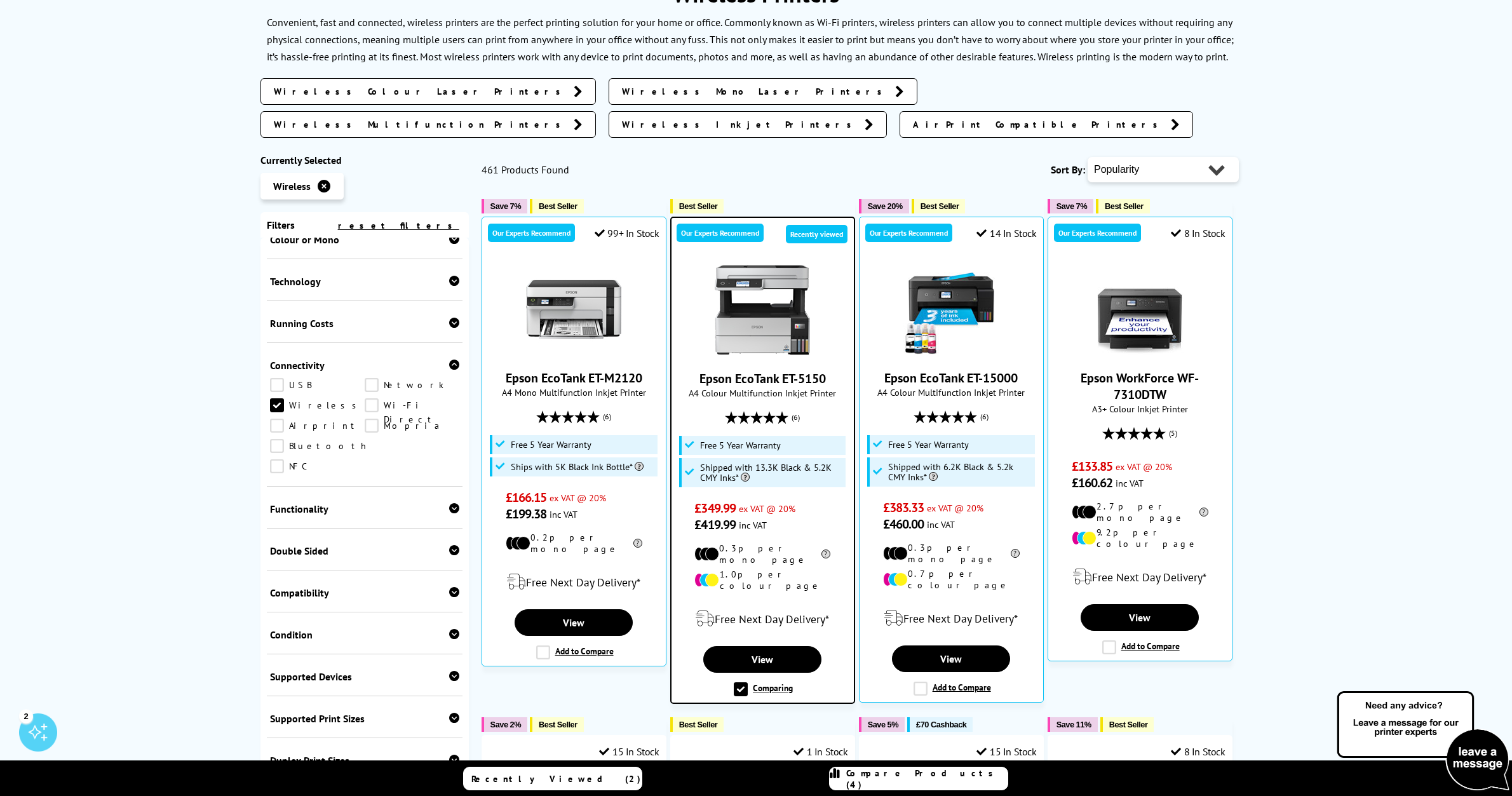
click at [907, 778] on span "Compare Products (4)" at bounding box center [926, 779] width 161 height 23
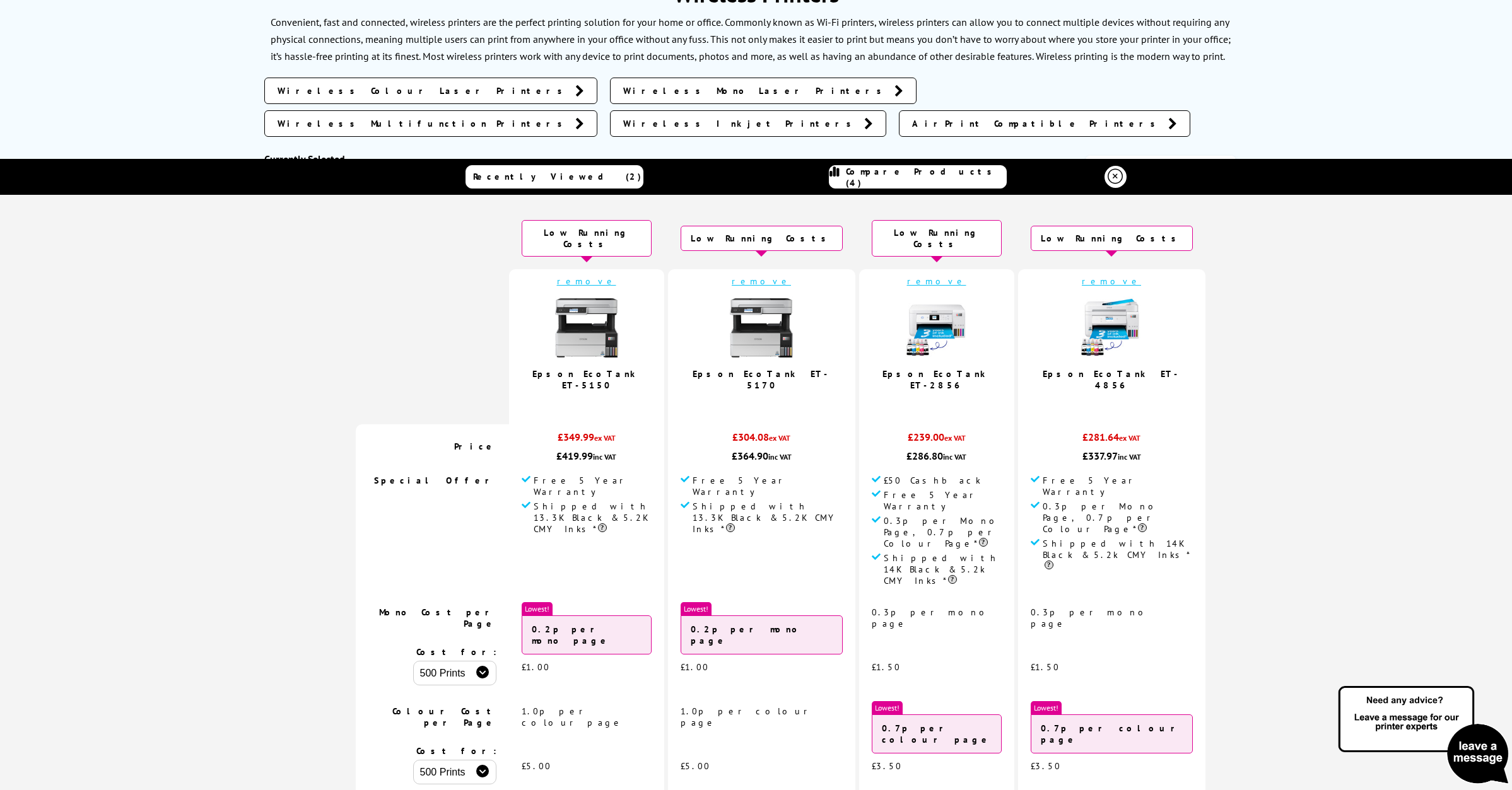
click at [753, 368] on link "Epson EcoTank ET-5170" at bounding box center [762, 379] width 137 height 23
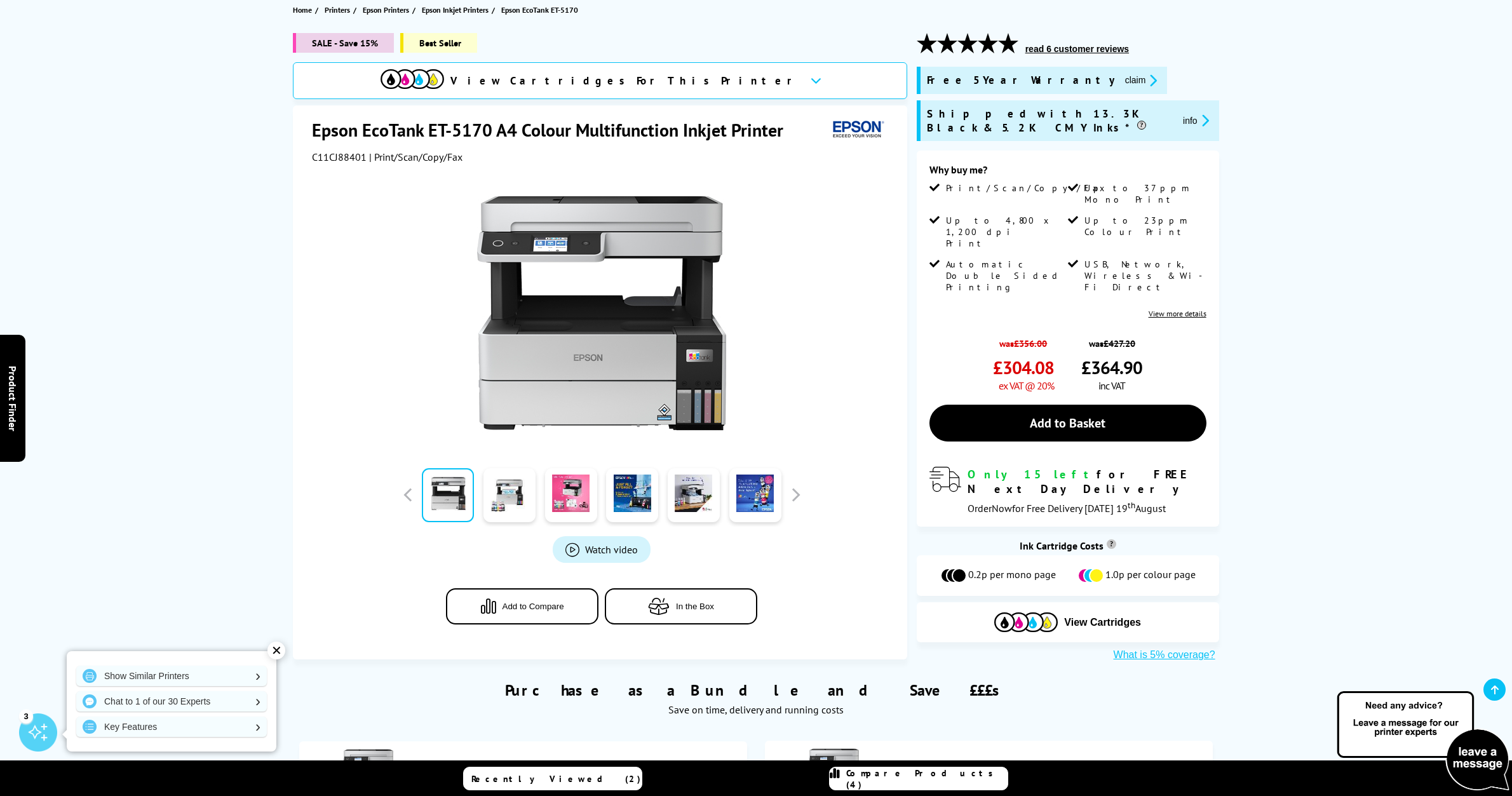
scroll to position [194, 0]
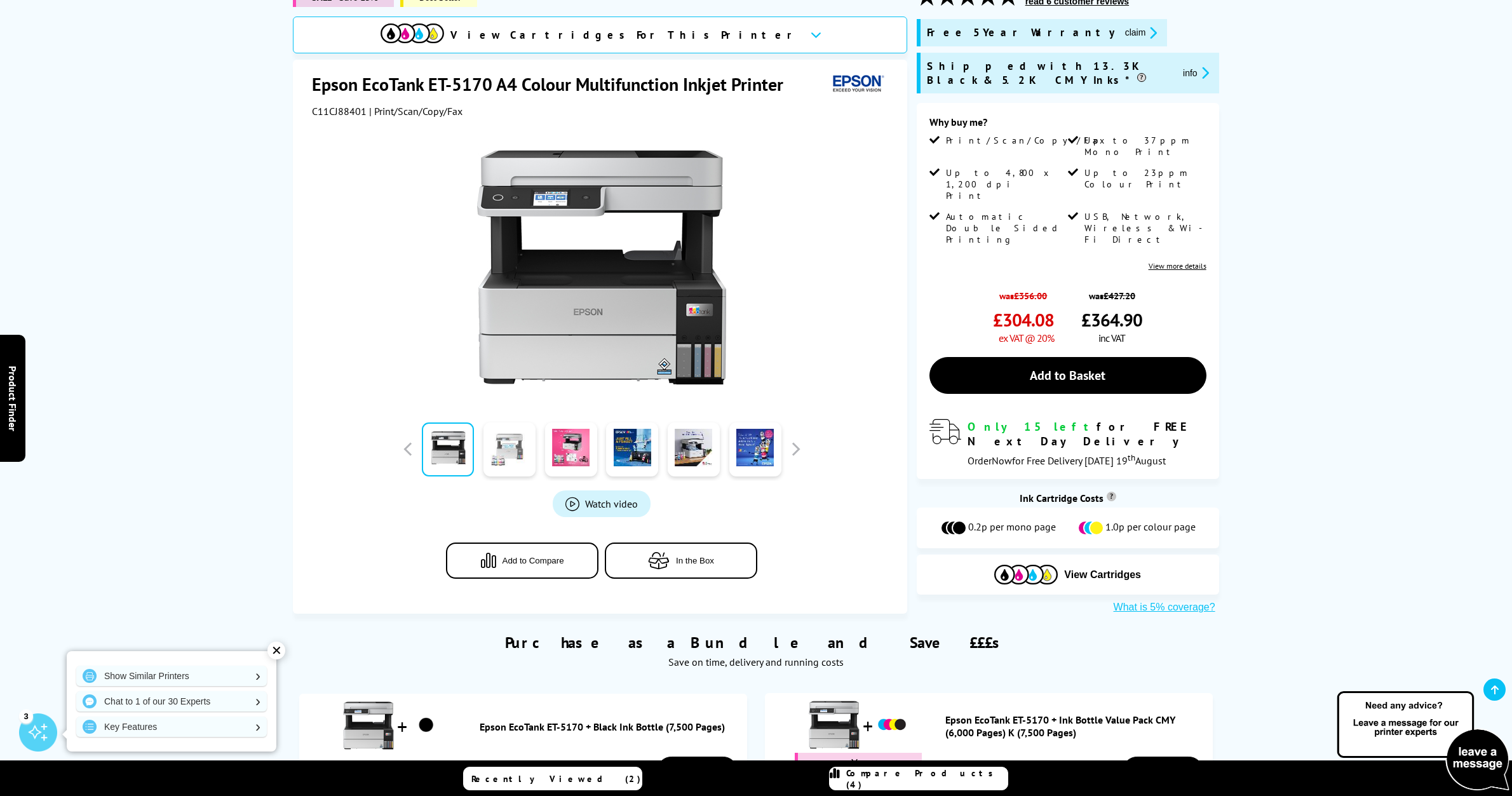
click at [511, 452] on link at bounding box center [510, 449] width 52 height 54
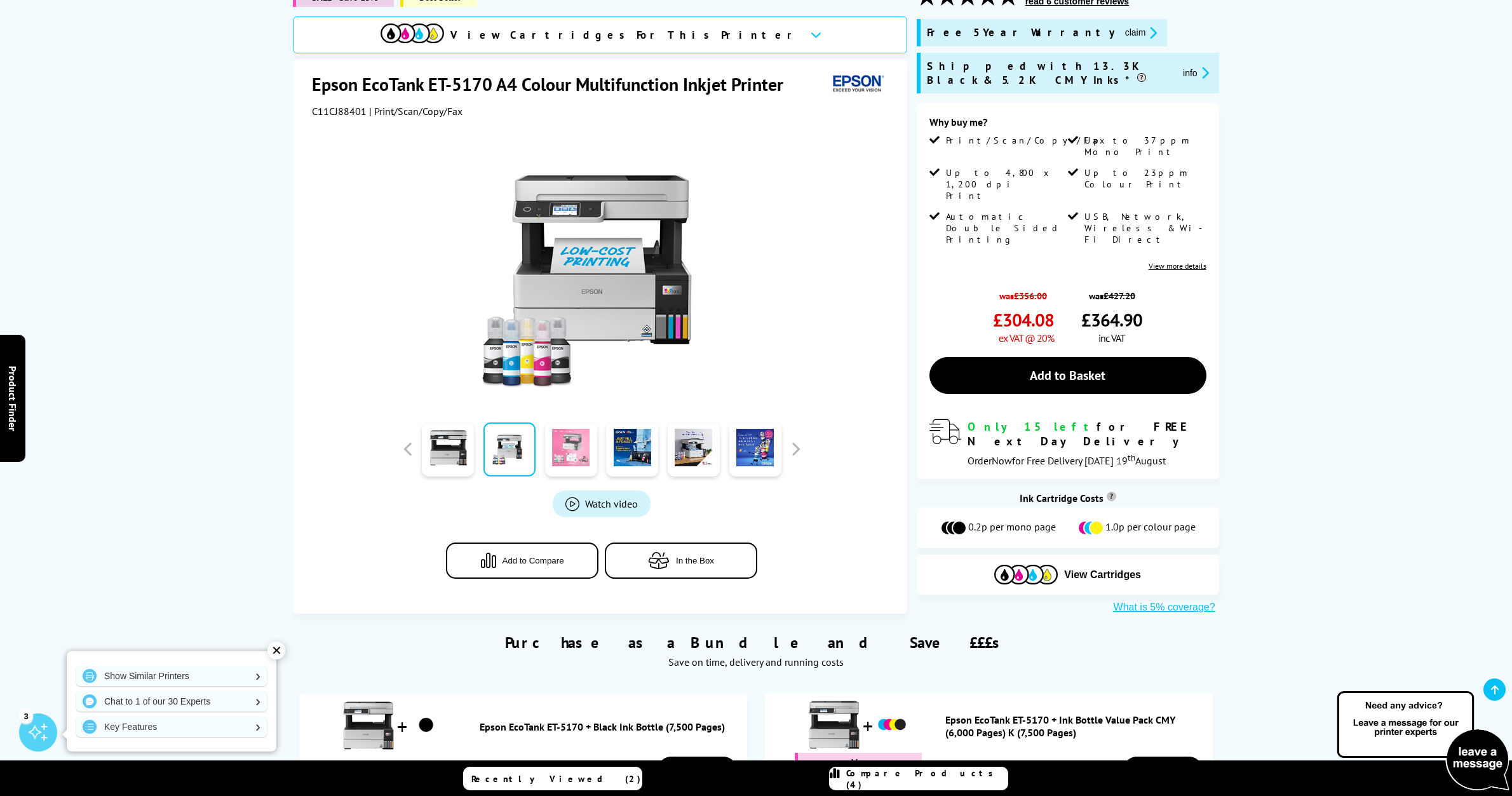
click at [576, 451] on link at bounding box center [571, 449] width 52 height 54
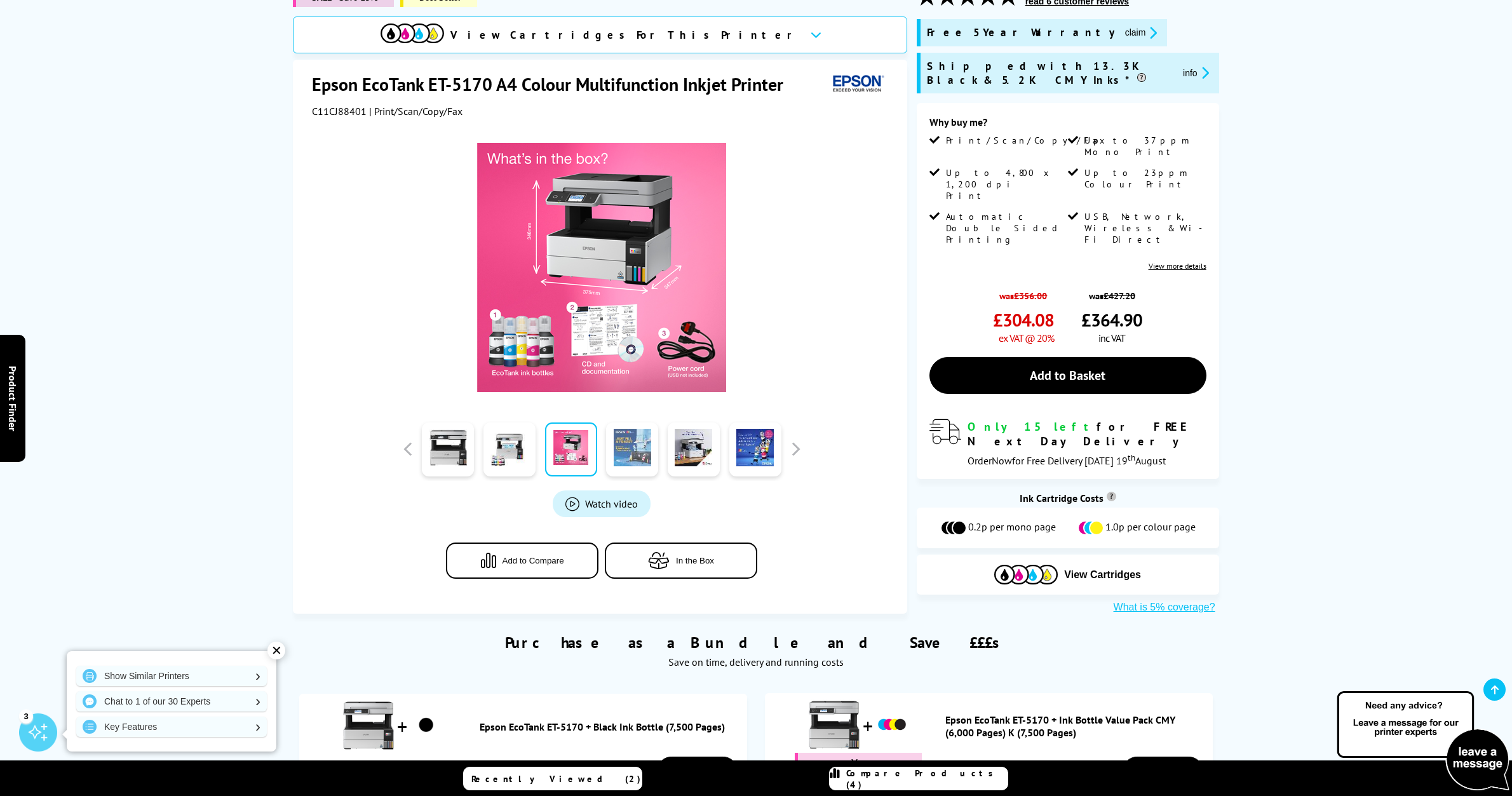
click at [634, 446] on link at bounding box center [632, 449] width 52 height 54
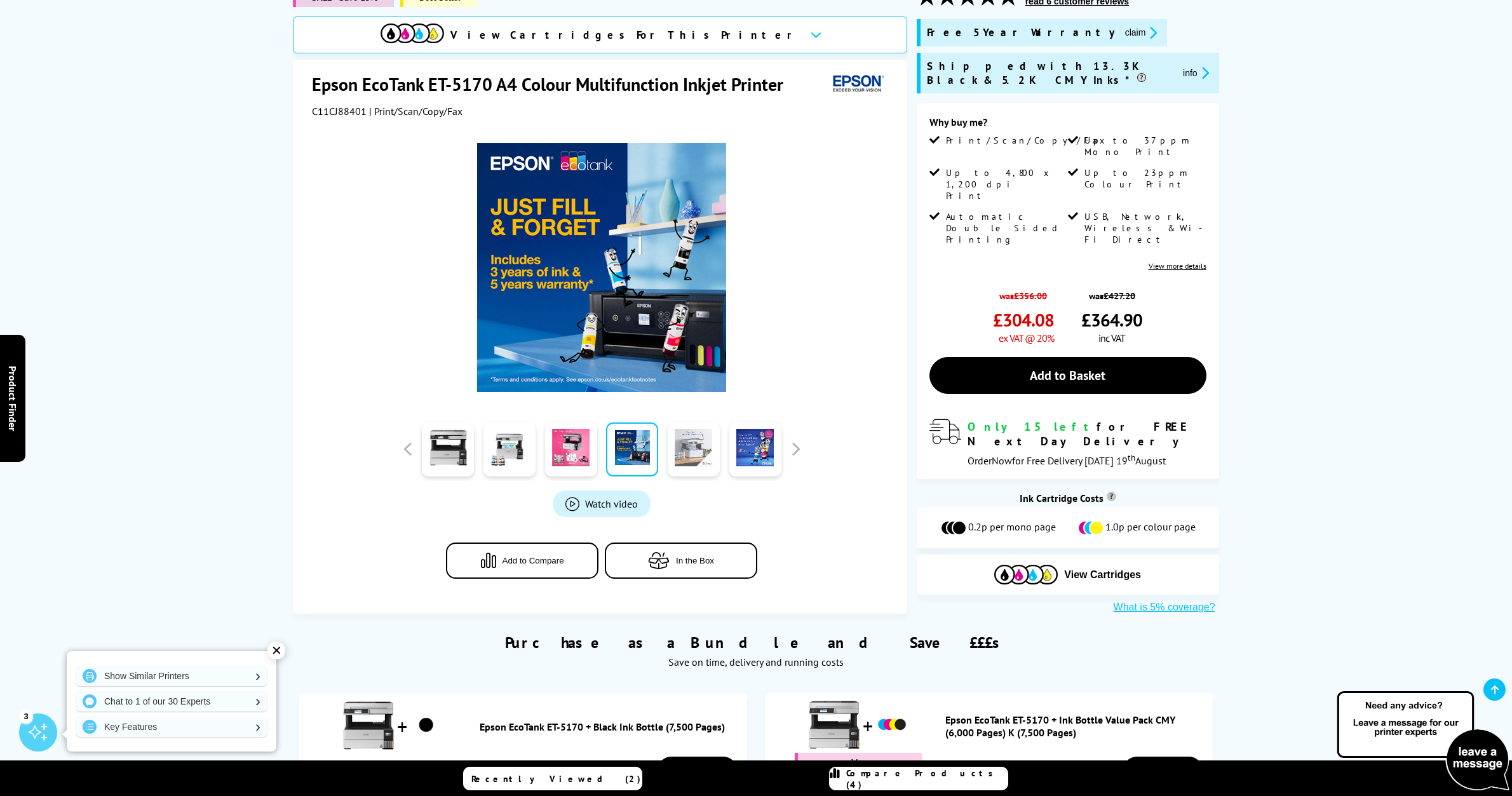
click at [691, 450] on link at bounding box center [694, 449] width 52 height 54
click at [690, 445] on link at bounding box center [694, 449] width 52 height 54
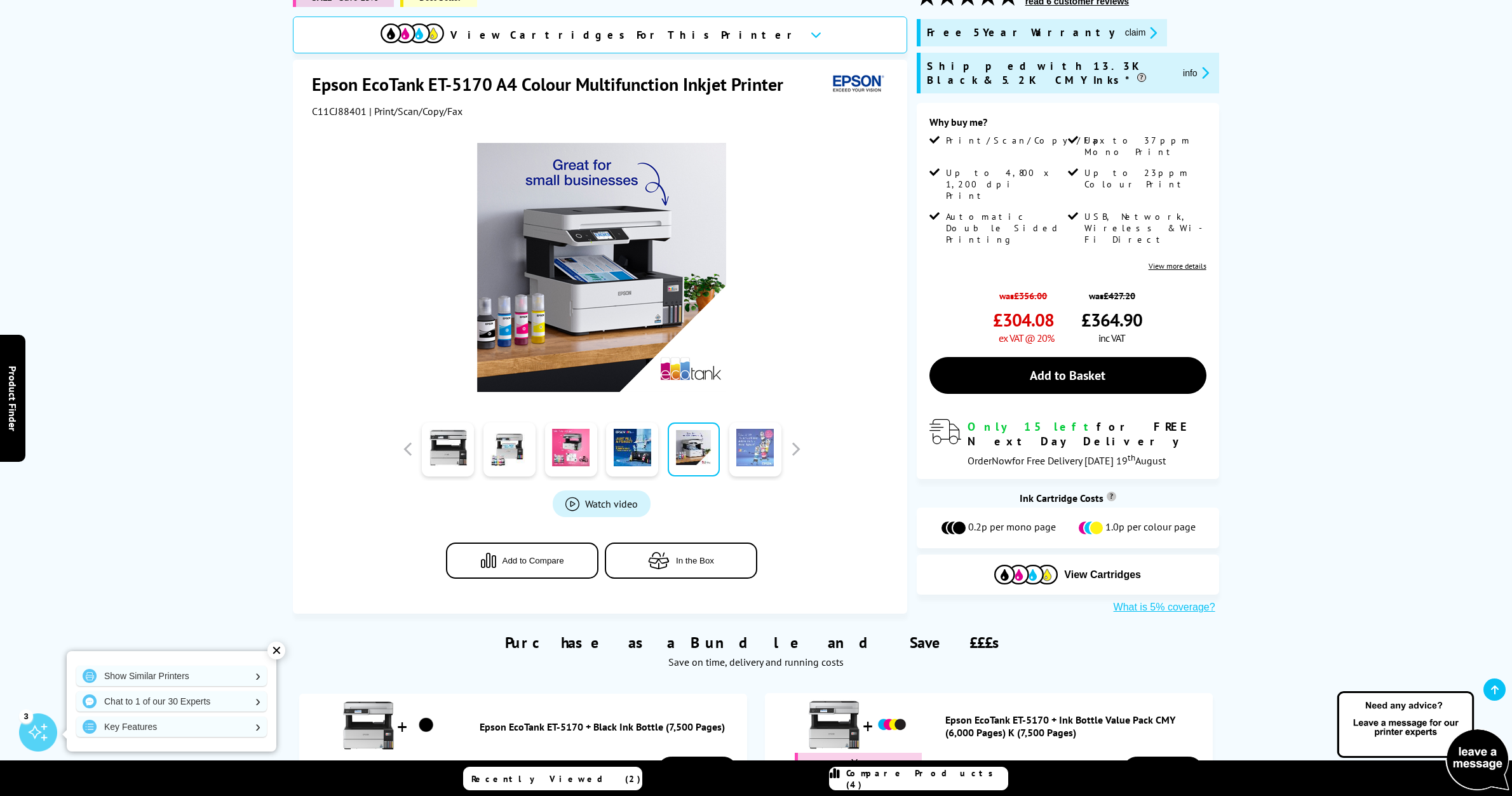
click at [757, 449] on link at bounding box center [755, 449] width 52 height 54
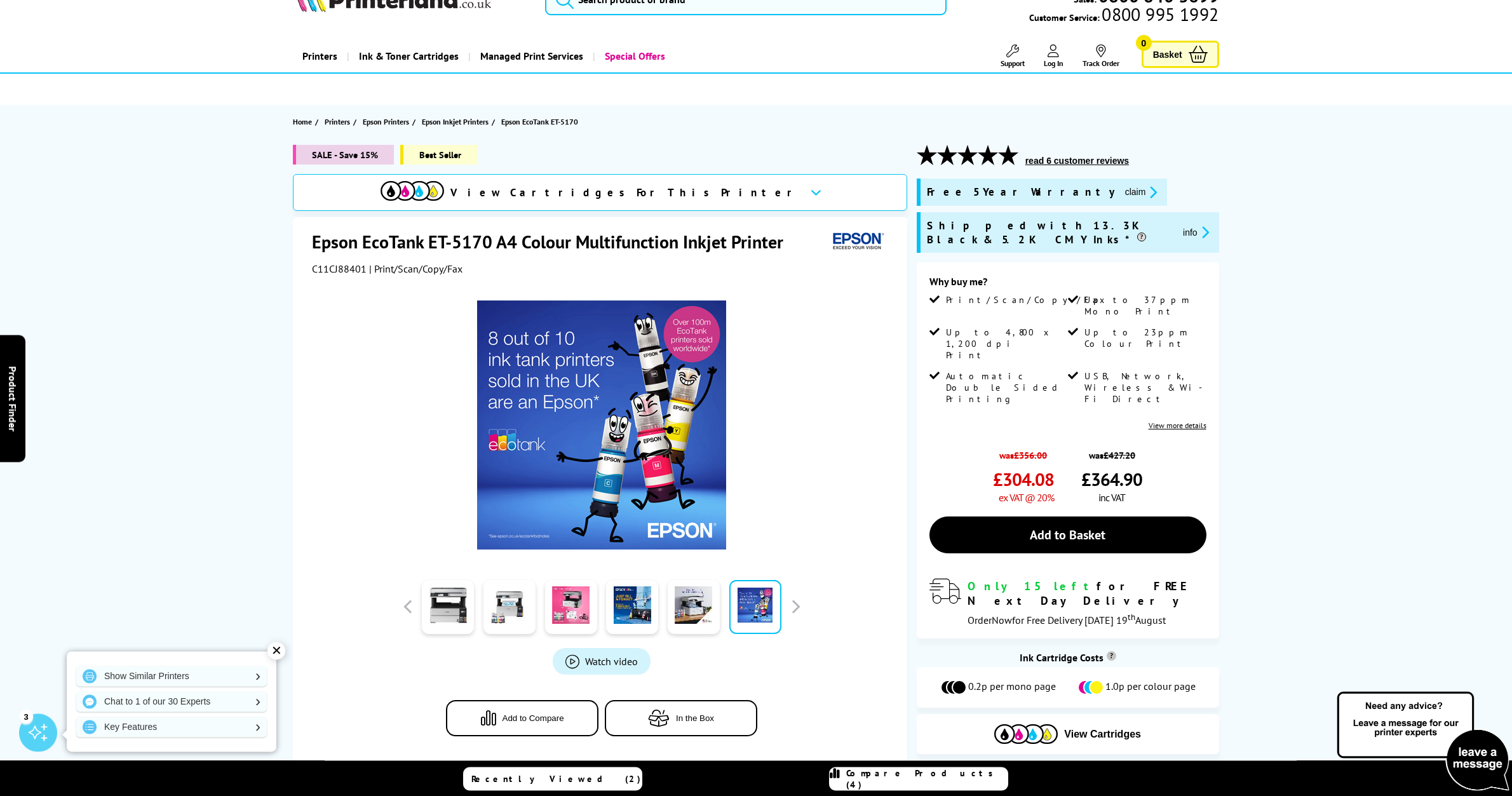
scroll to position [0, 0]
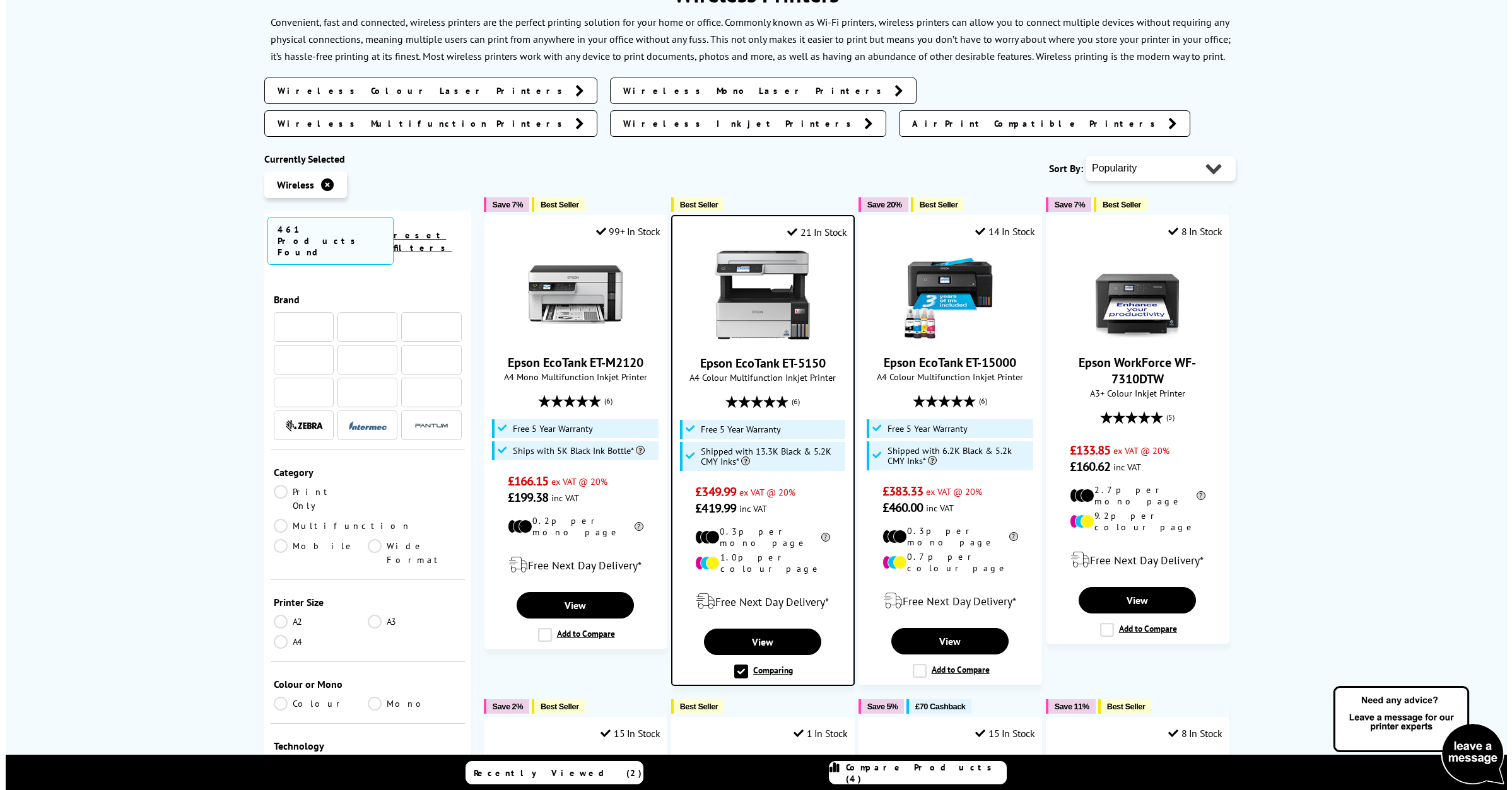
scroll to position [151, 0]
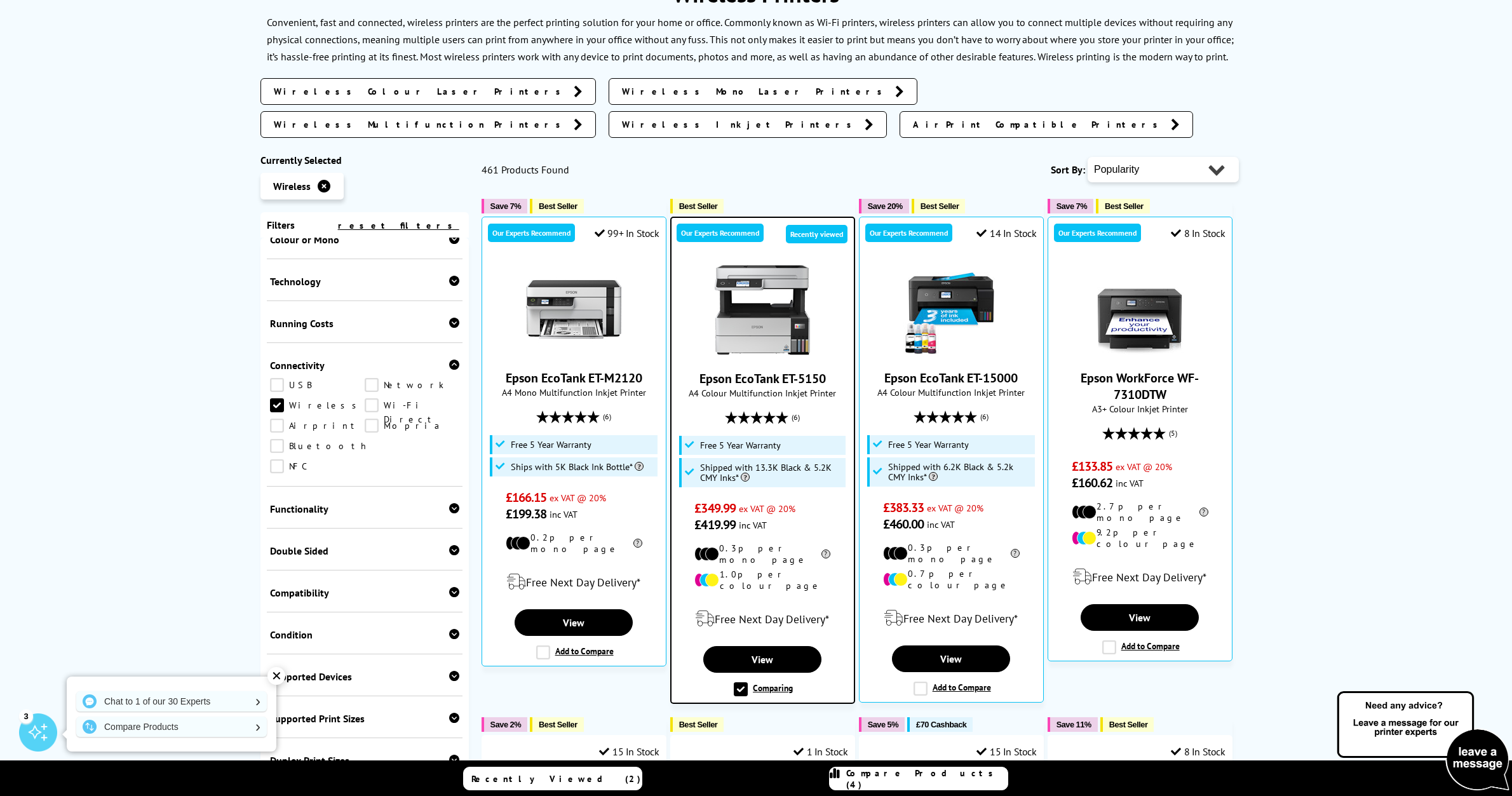
click at [914, 777] on span "Compare Products (4)" at bounding box center [926, 779] width 161 height 23
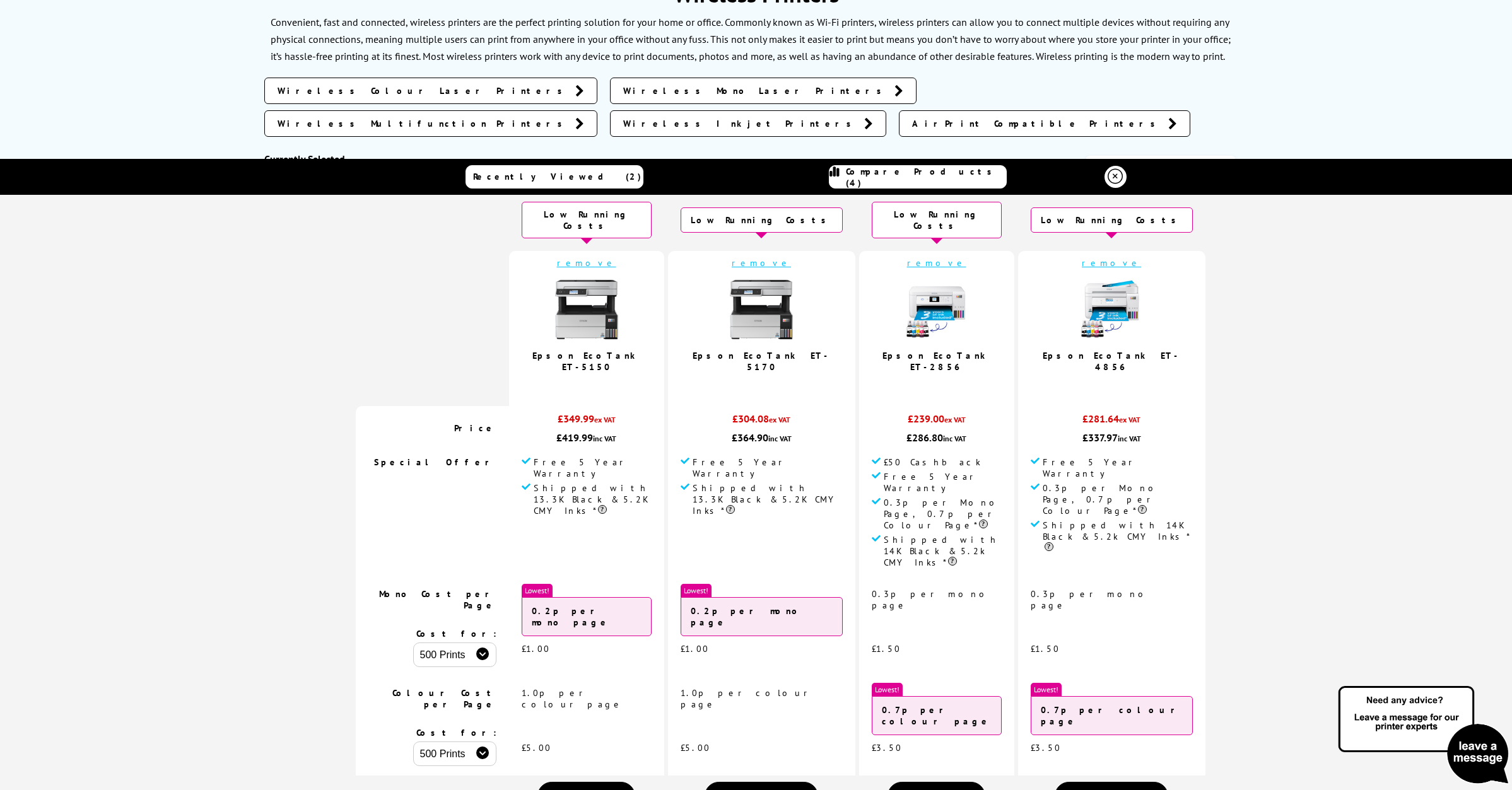
scroll to position [0, 0]
